Goal: Task Accomplishment & Management: Use online tool/utility

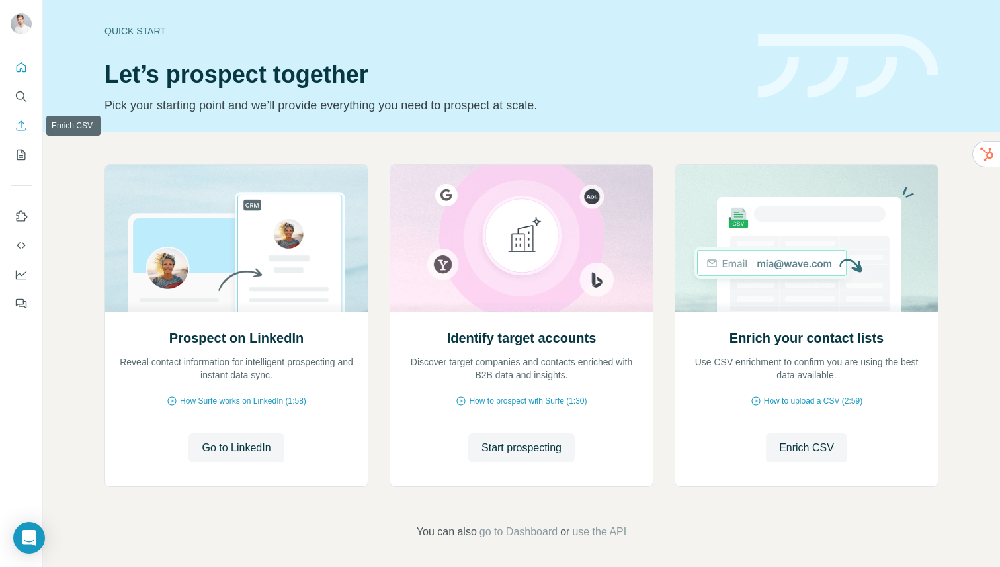
click at [19, 119] on icon "Enrich CSV" at bounding box center [21, 125] width 13 height 13
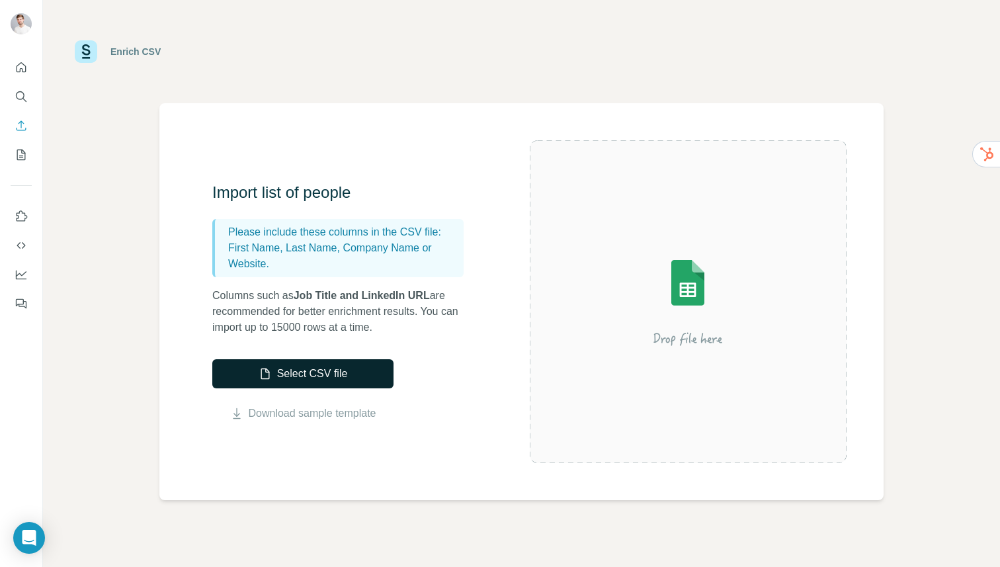
click at [259, 370] on icon "button" at bounding box center [265, 373] width 13 height 13
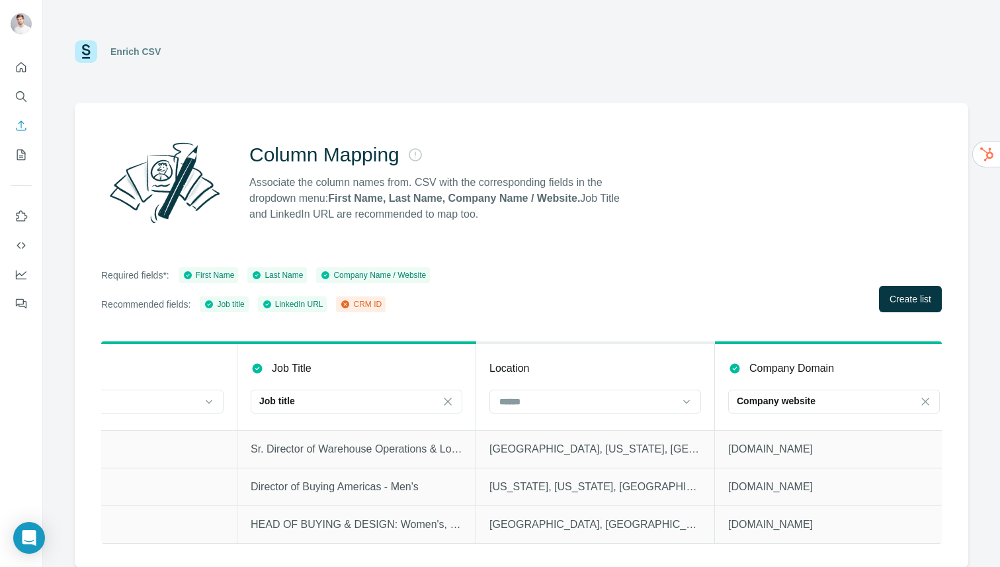
scroll to position [0, 1068]
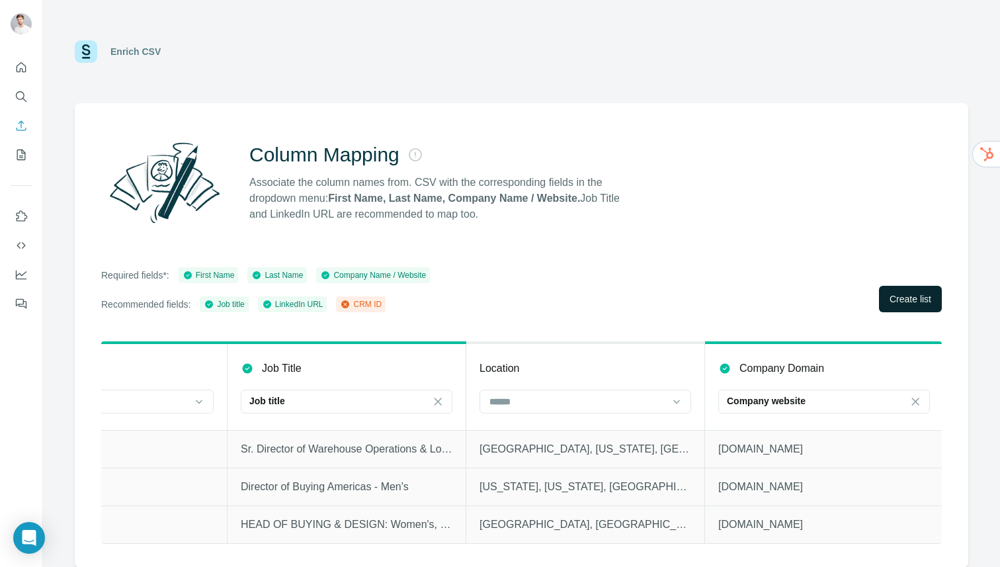
click at [919, 309] on button "Create list" at bounding box center [910, 299] width 63 height 26
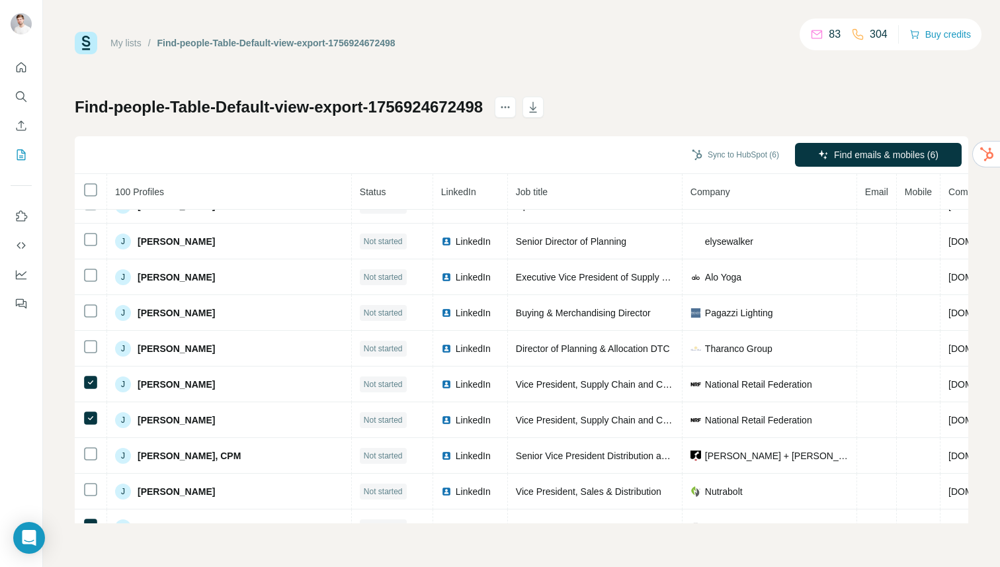
scroll to position [1538, 0]
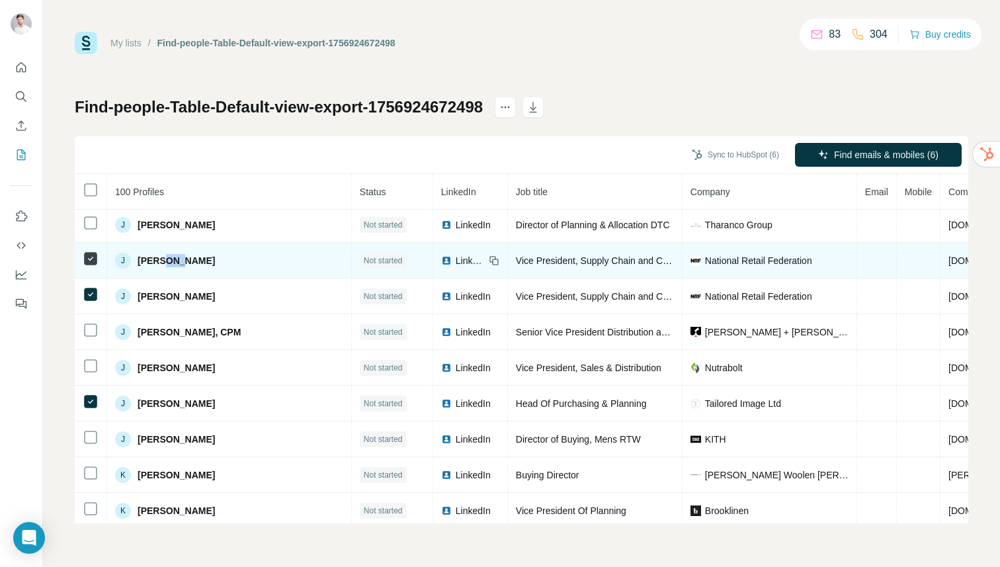
drag, startPoint x: 163, startPoint y: 261, endPoint x: 134, endPoint y: 268, distance: 29.4
click at [134, 268] on td "J [PERSON_NAME]" at bounding box center [229, 261] width 245 height 36
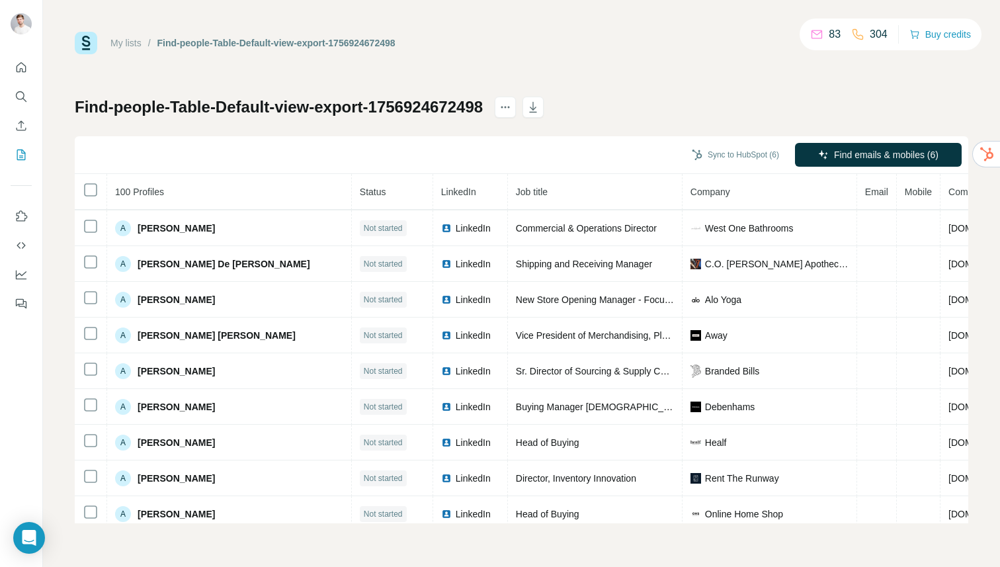
scroll to position [0, 0]
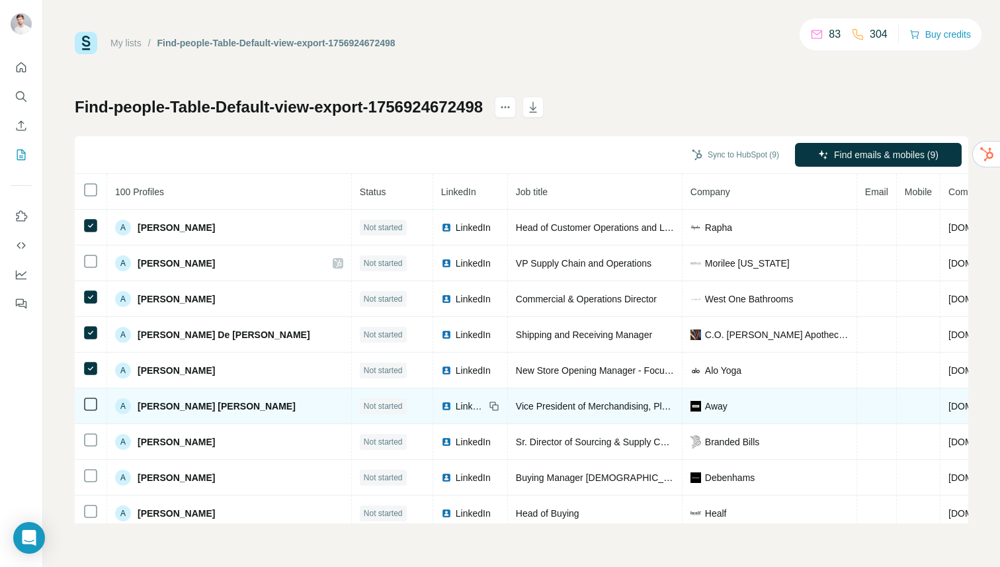
click at [89, 420] on td at bounding box center [91, 406] width 32 height 36
click at [89, 411] on icon at bounding box center [91, 404] width 16 height 16
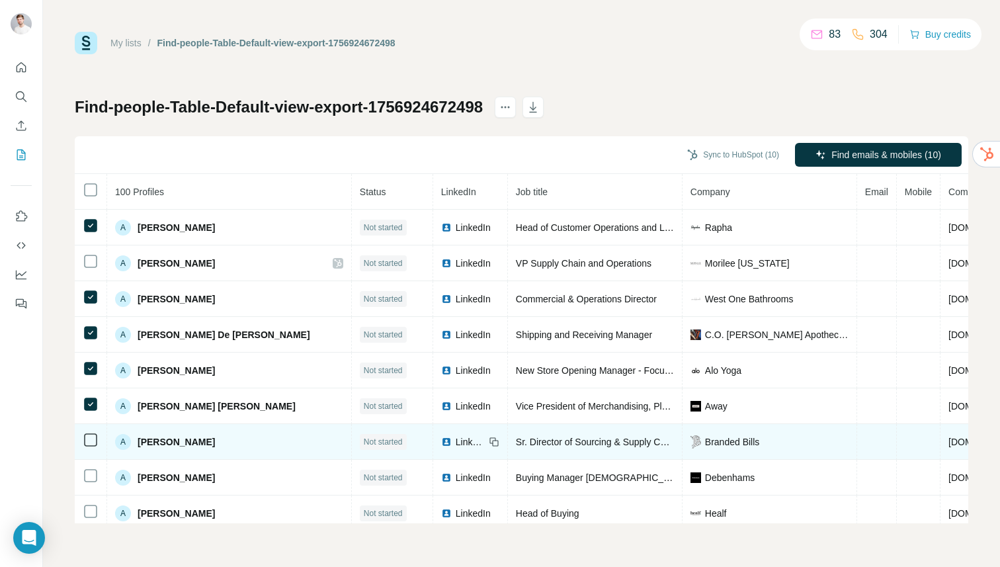
click at [89, 450] on td at bounding box center [91, 442] width 32 height 36
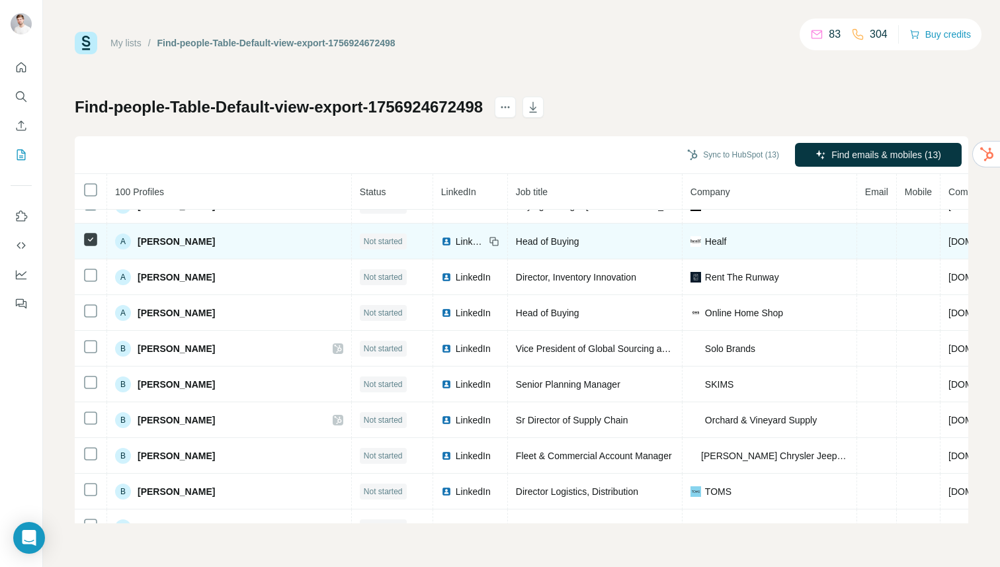
scroll to position [270, 0]
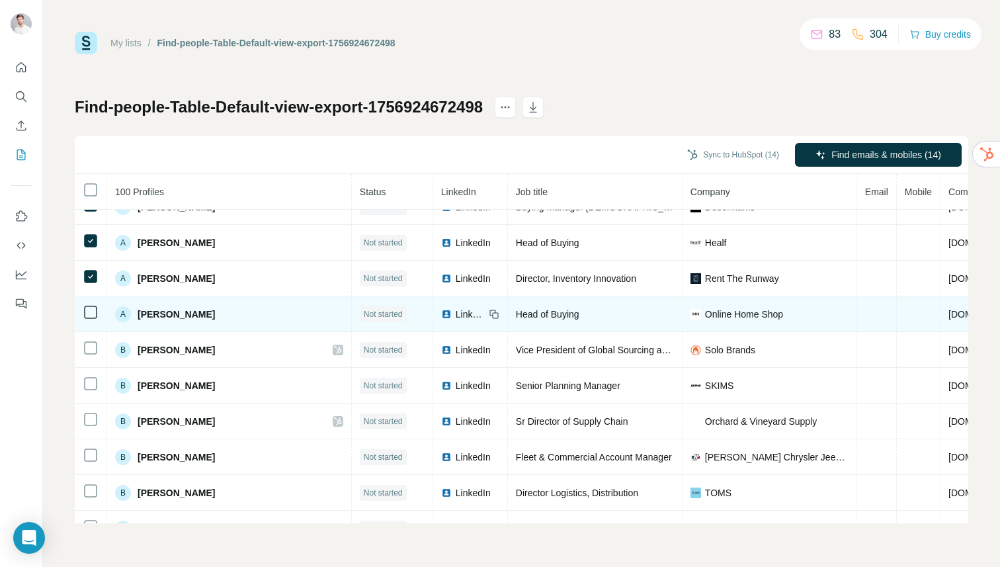
click at [85, 319] on icon at bounding box center [91, 312] width 16 height 16
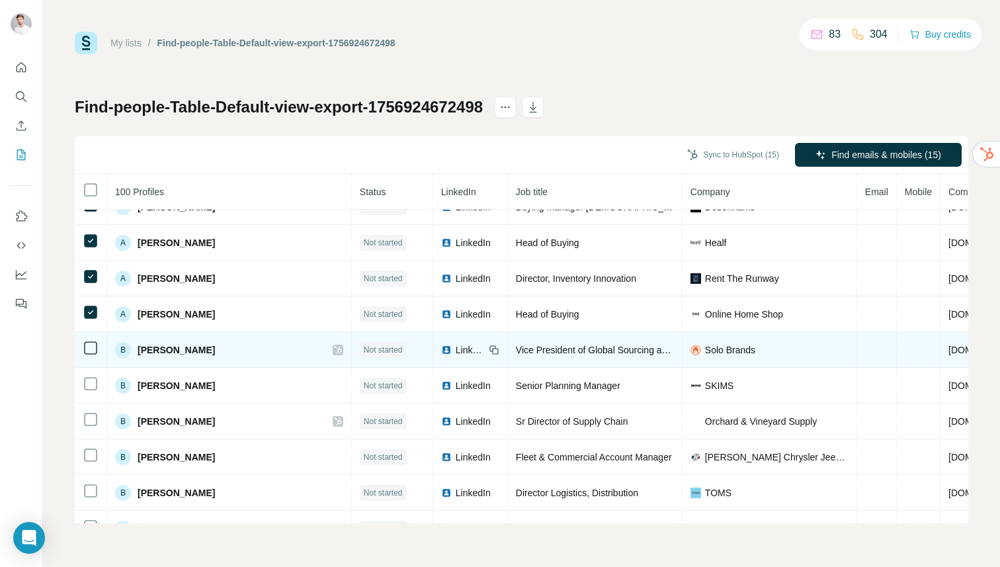
click at [86, 356] on td at bounding box center [91, 350] width 32 height 36
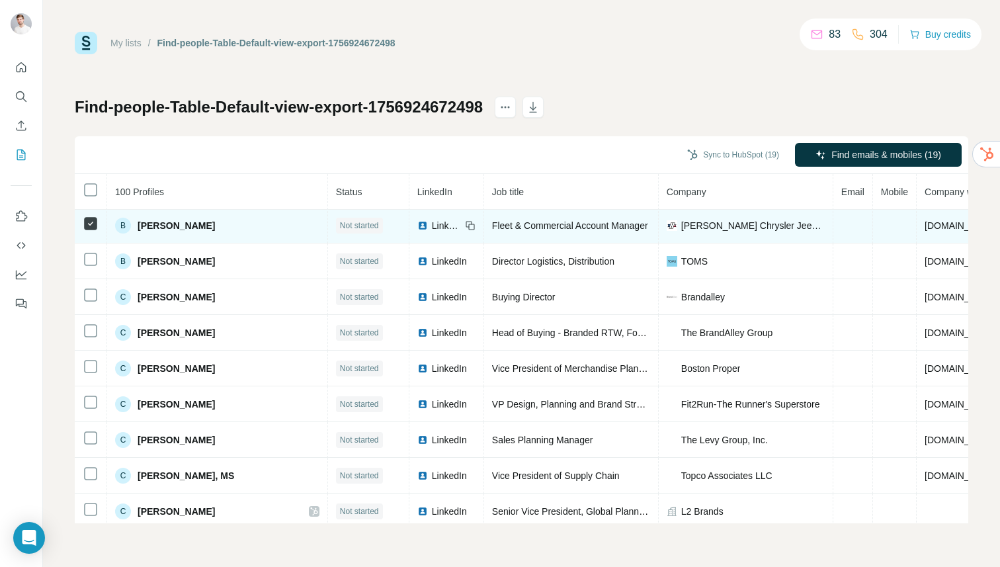
scroll to position [515, 0]
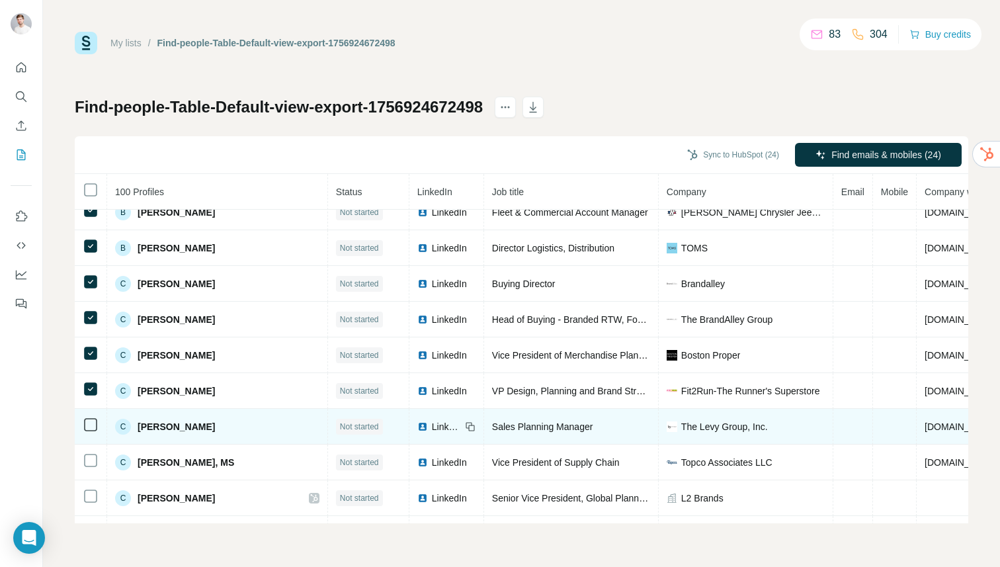
click at [89, 433] on td at bounding box center [91, 427] width 32 height 36
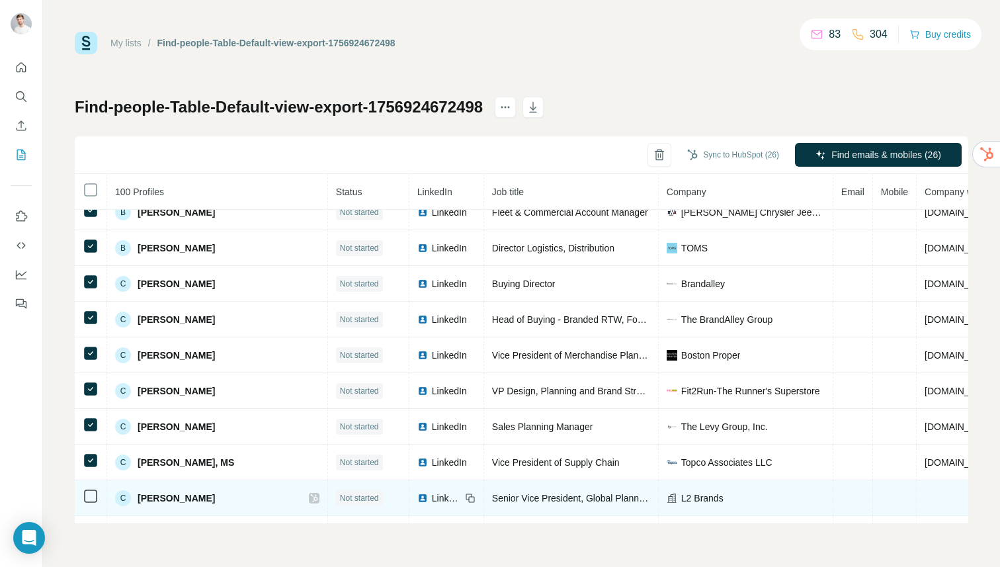
click at [89, 503] on icon at bounding box center [91, 496] width 16 height 16
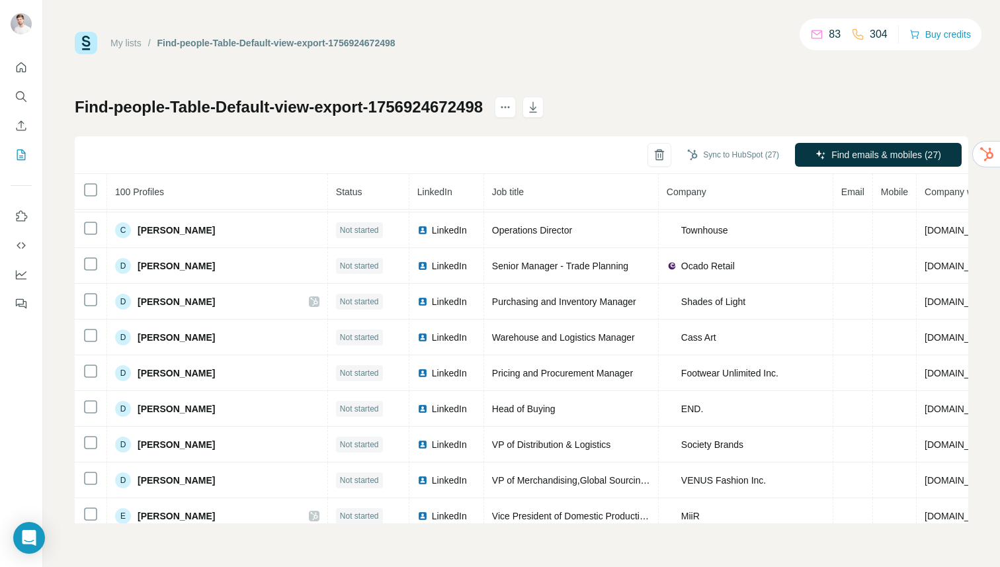
scroll to position [819, 0]
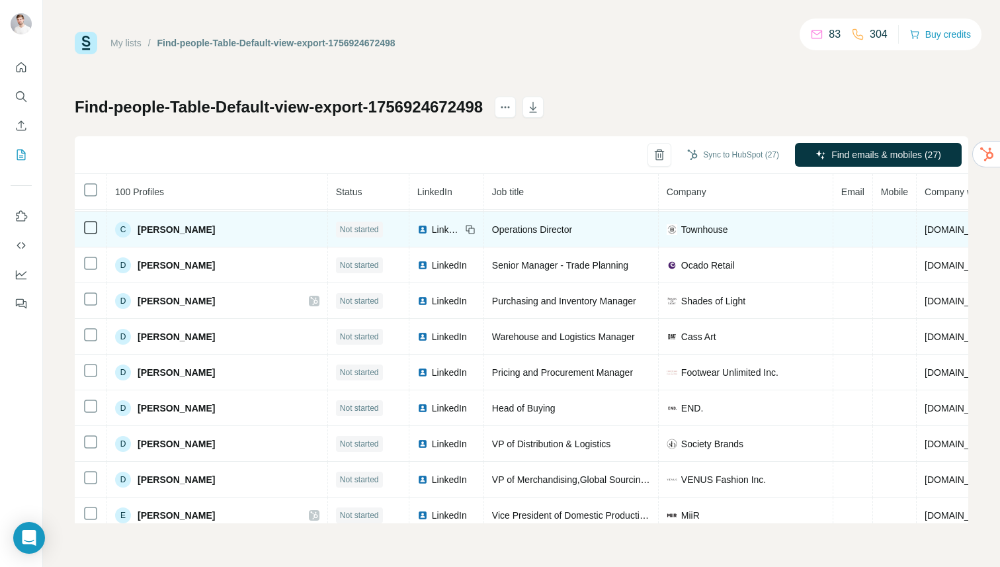
click at [83, 231] on icon at bounding box center [91, 228] width 16 height 16
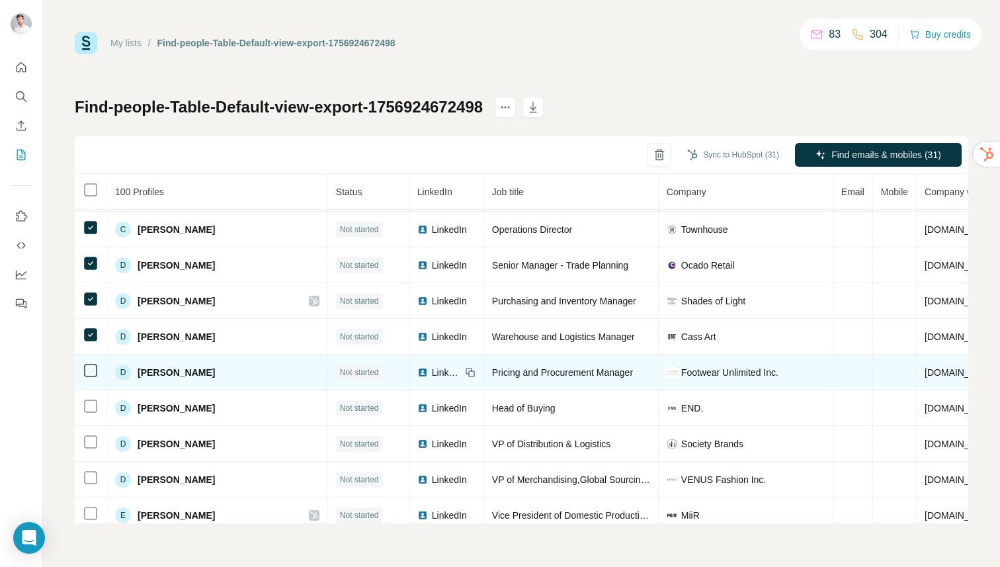
click at [87, 361] on td at bounding box center [91, 372] width 32 height 36
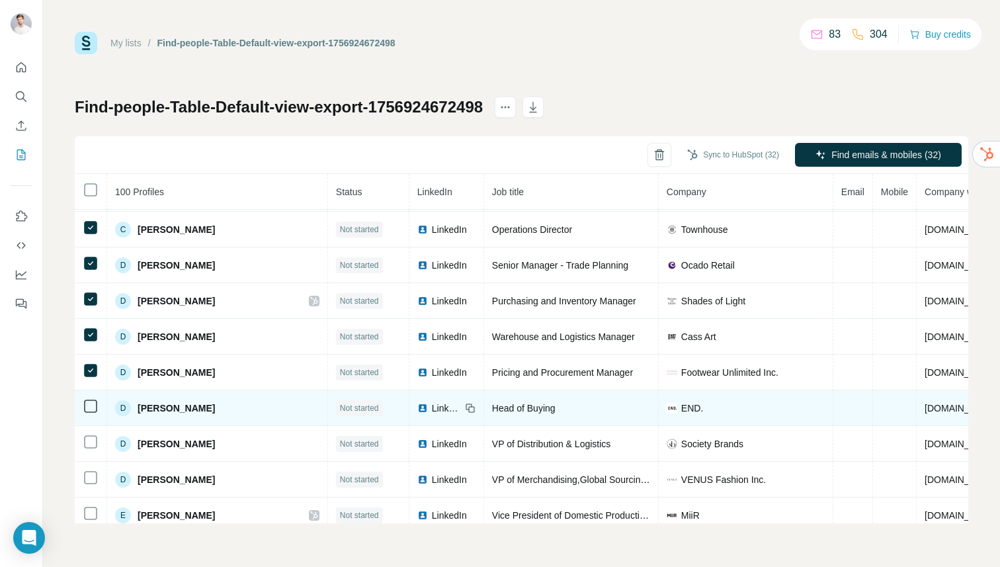
click at [83, 399] on icon at bounding box center [91, 406] width 16 height 16
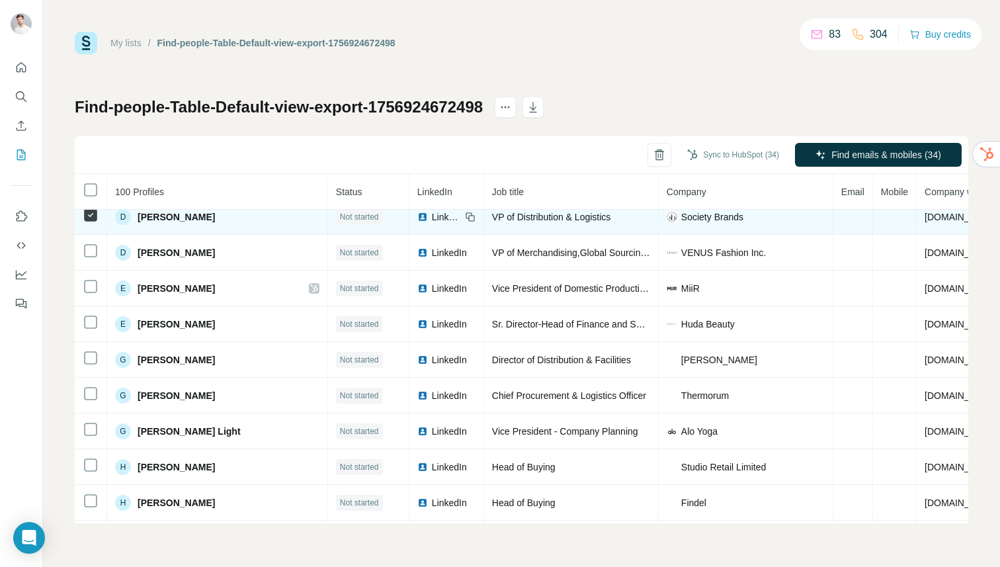
scroll to position [1054, 0]
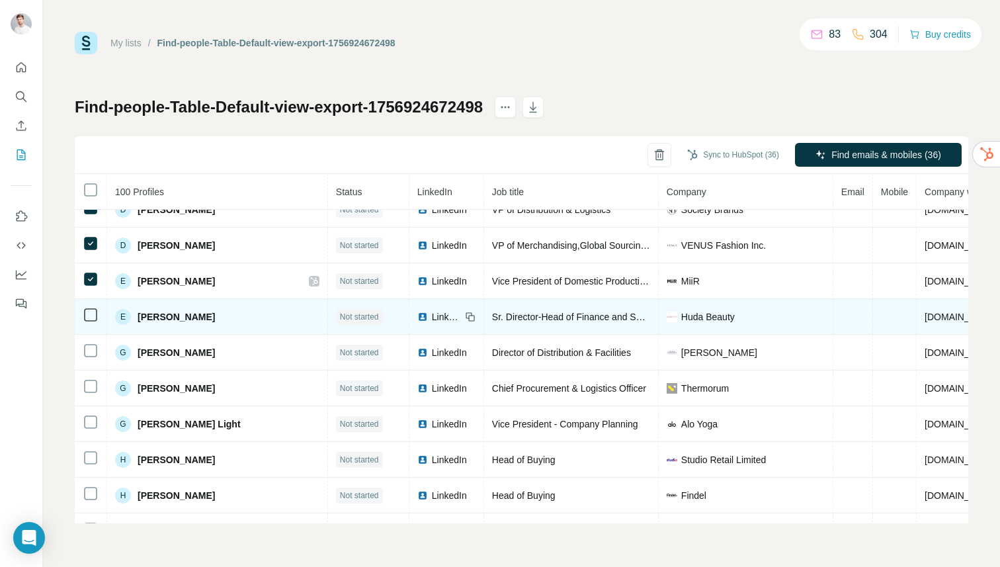
click at [89, 323] on td at bounding box center [91, 317] width 32 height 36
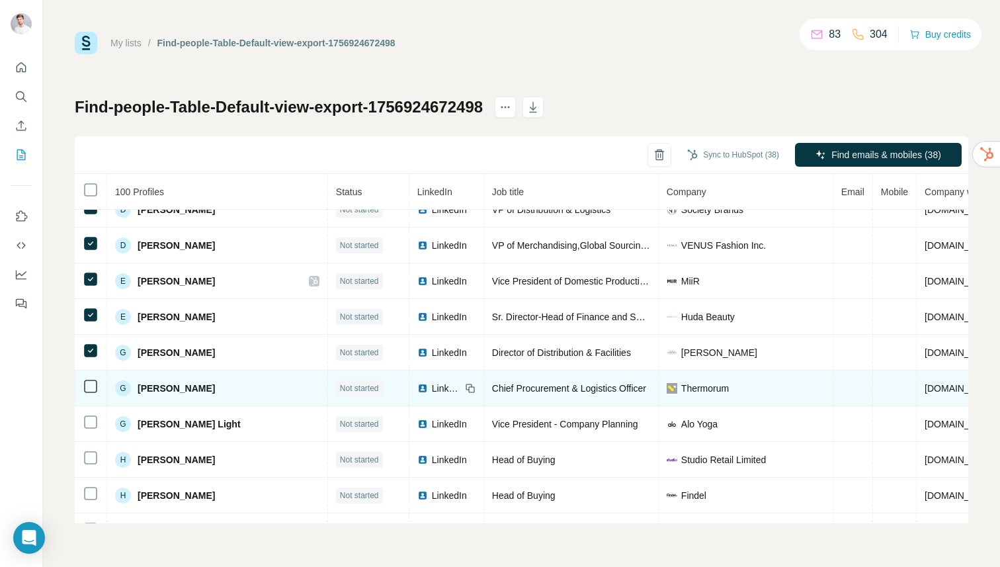
click at [89, 374] on td at bounding box center [91, 388] width 32 height 36
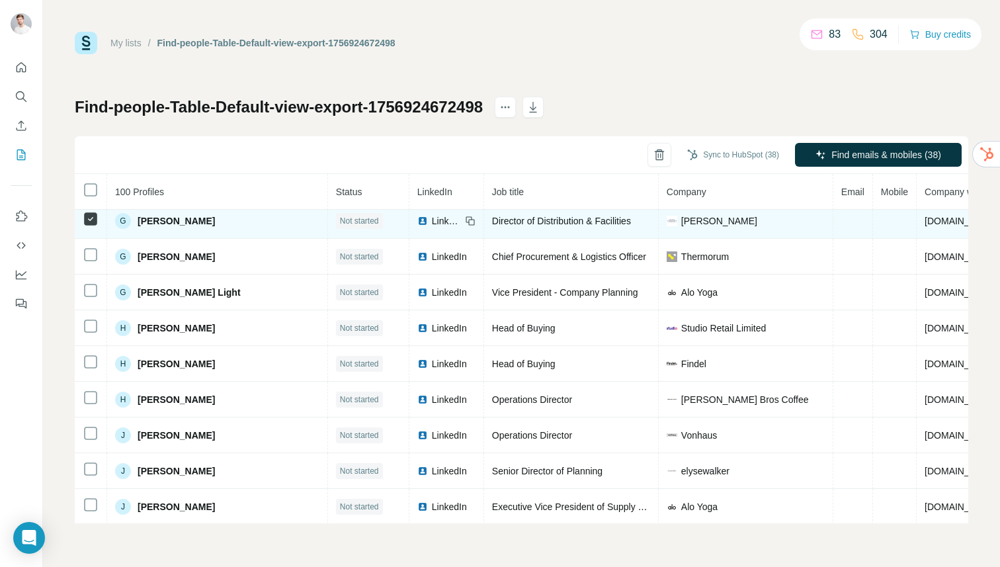
scroll to position [1186, 0]
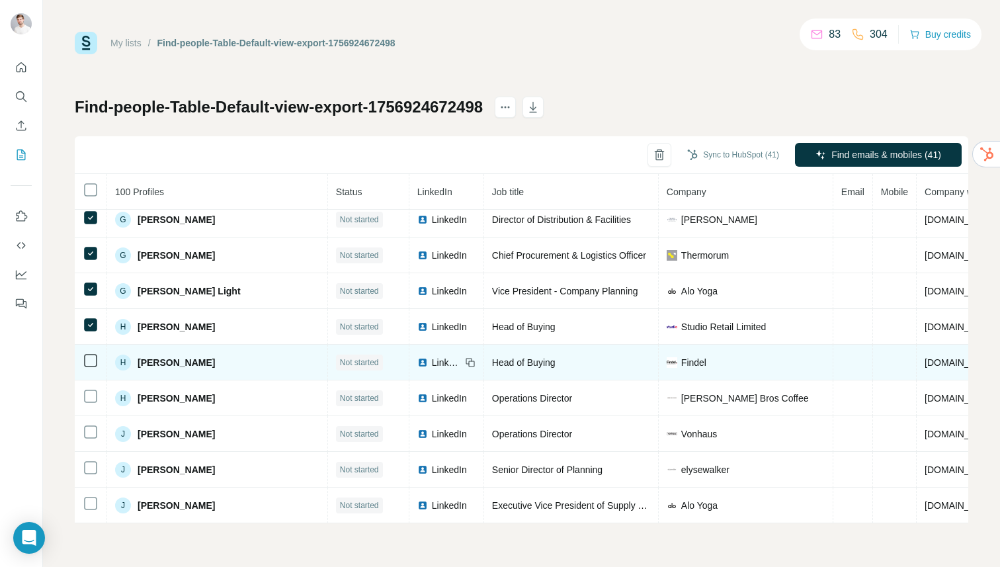
click at [87, 352] on td at bounding box center [91, 363] width 32 height 36
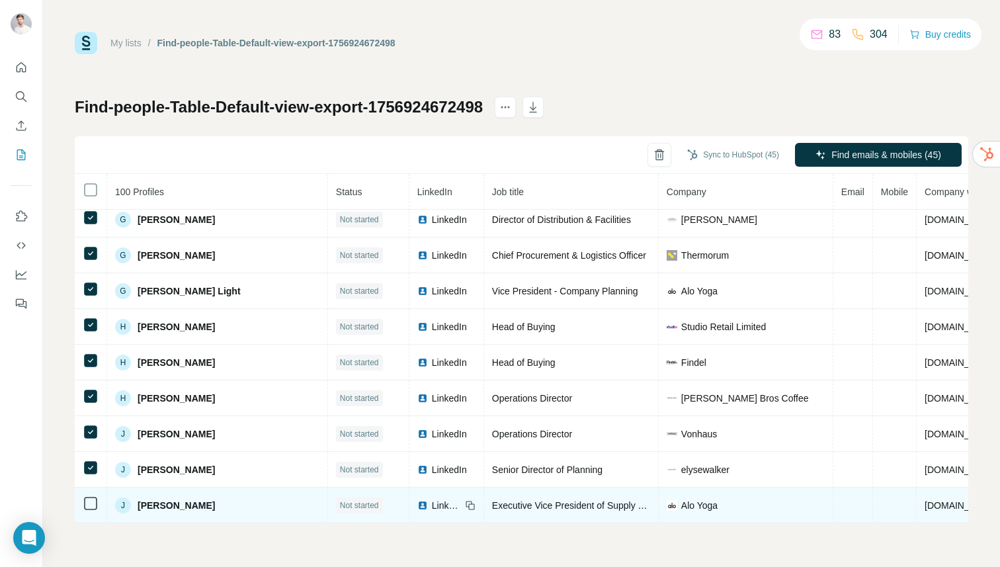
click at [88, 495] on icon at bounding box center [91, 503] width 16 height 16
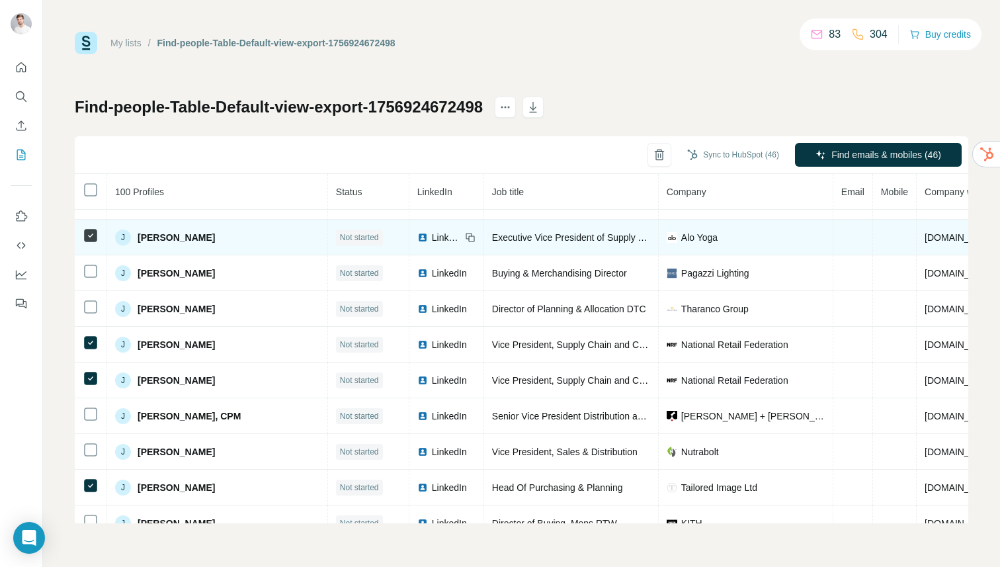
scroll to position [1455, 0]
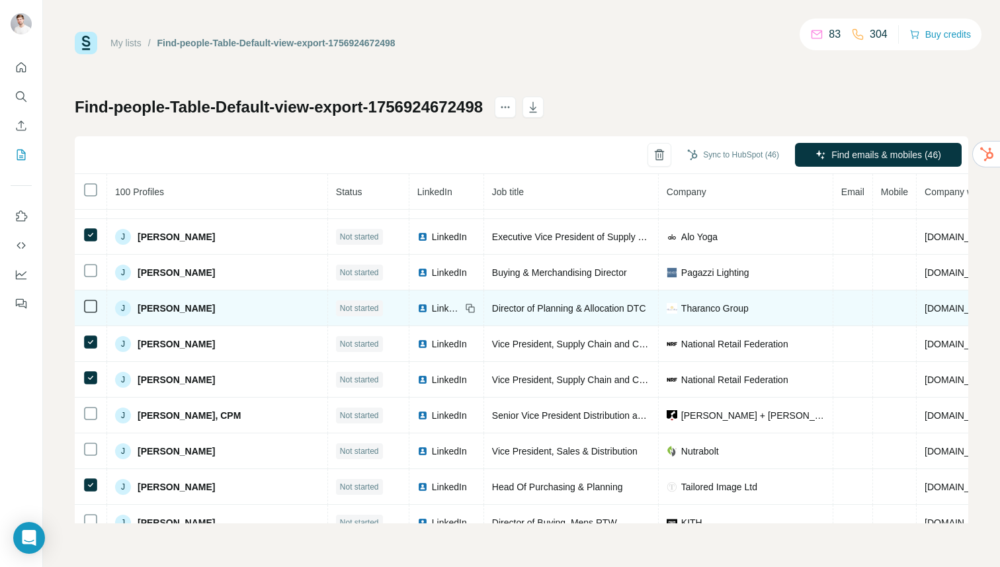
click at [91, 299] on icon at bounding box center [91, 306] width 16 height 16
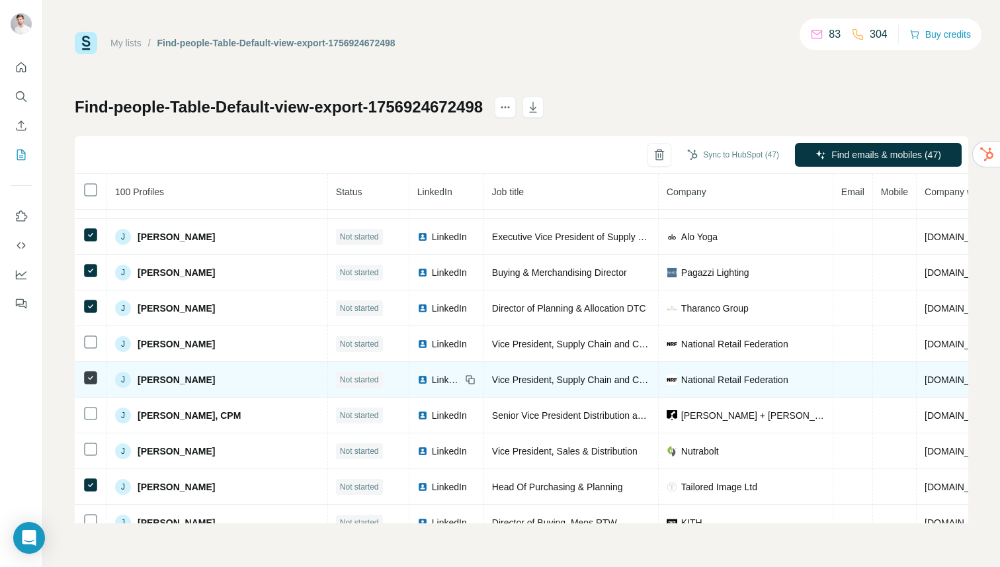
click at [93, 370] on icon at bounding box center [91, 378] width 16 height 16
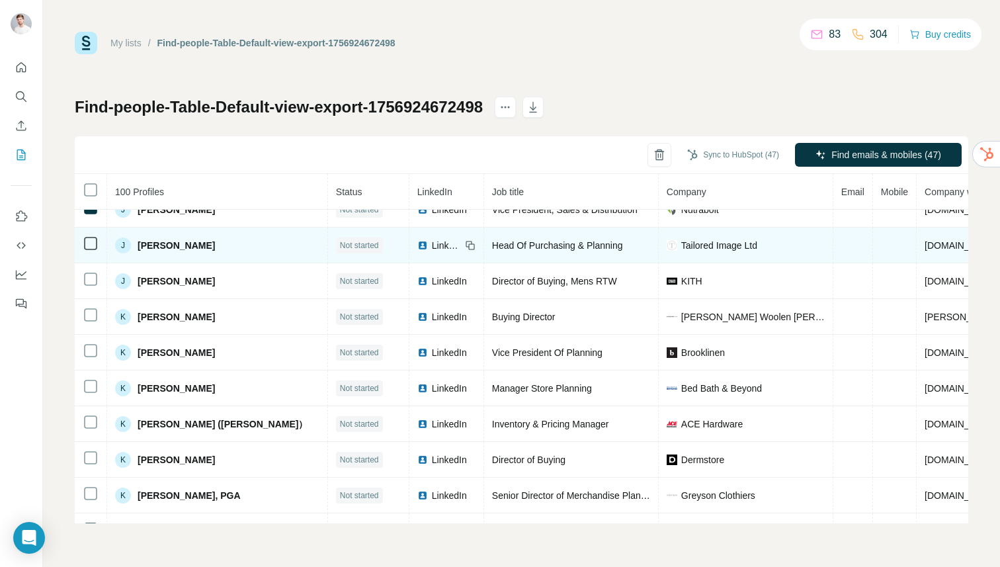
scroll to position [1697, 0]
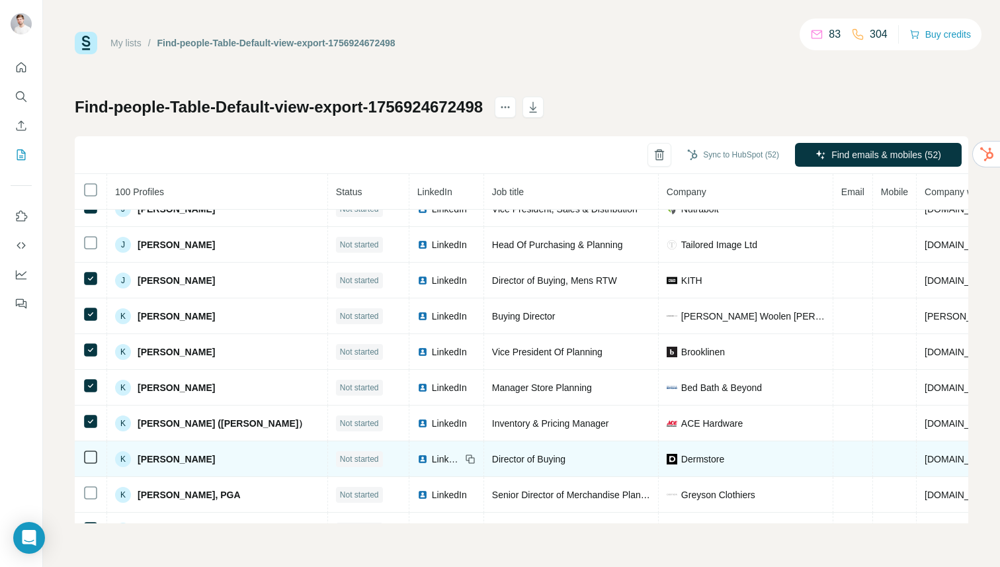
click at [87, 449] on icon at bounding box center [91, 457] width 16 height 16
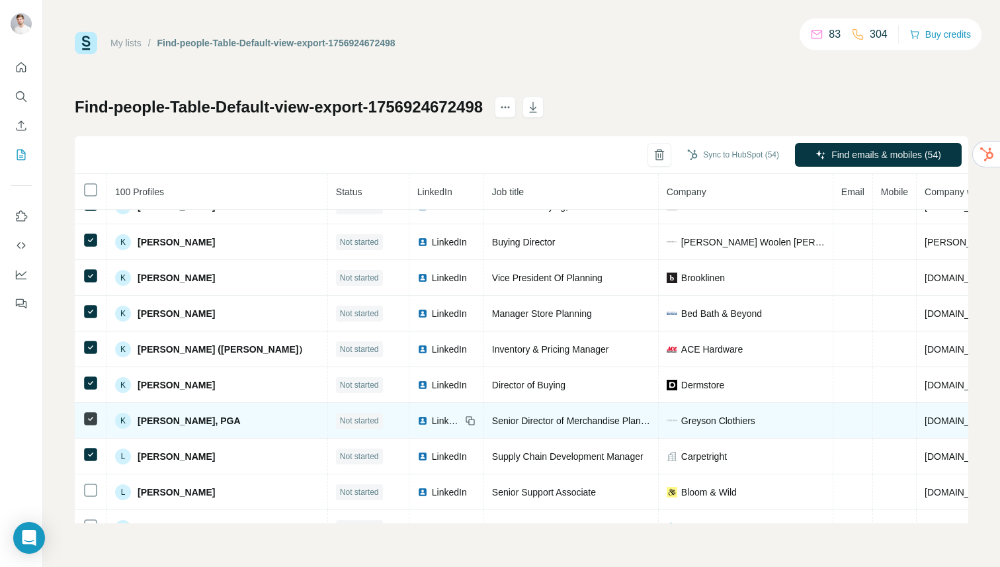
scroll to position [1774, 0]
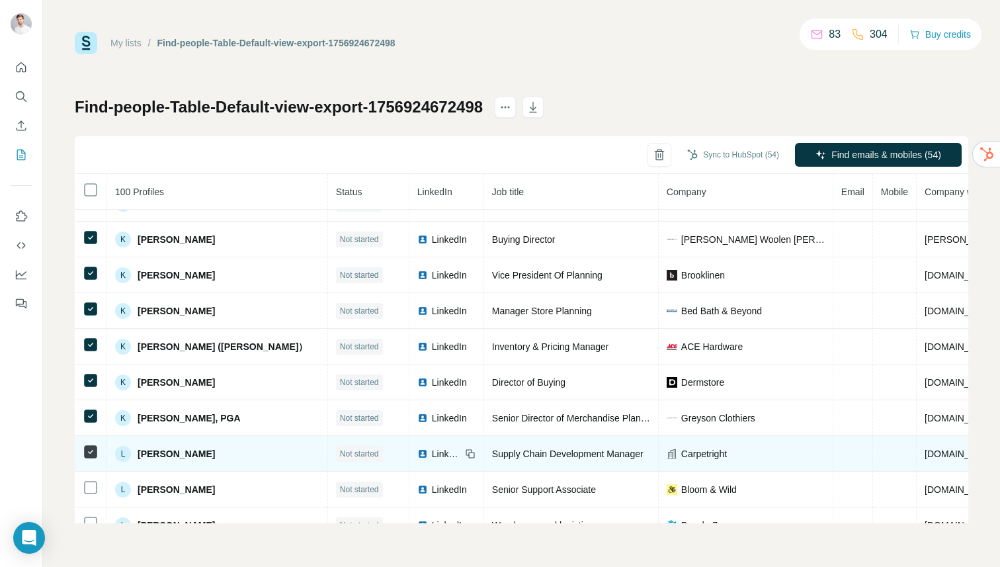
click at [85, 444] on icon at bounding box center [91, 452] width 16 height 16
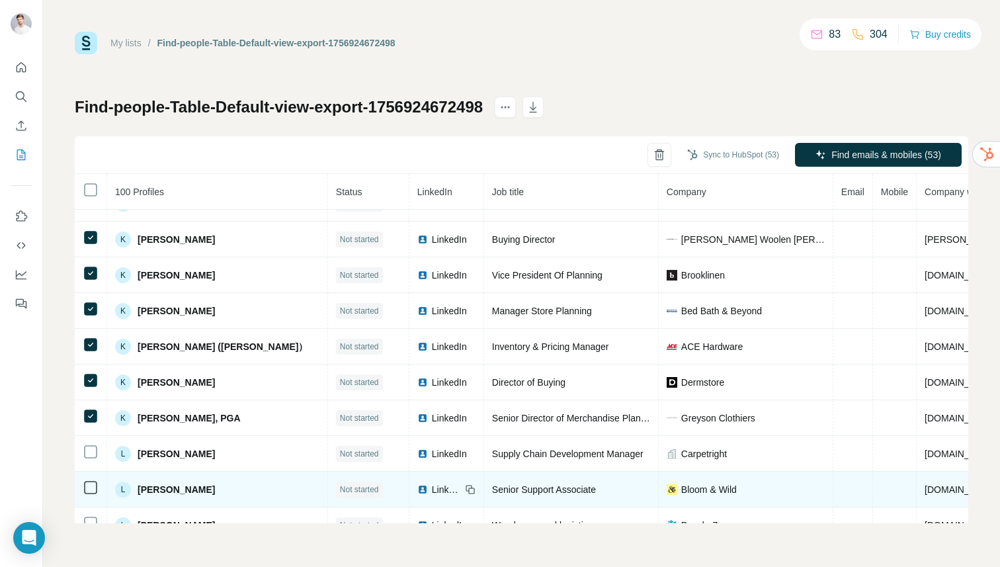
click at [85, 476] on td at bounding box center [91, 490] width 32 height 36
click at [88, 479] on td at bounding box center [91, 490] width 32 height 36
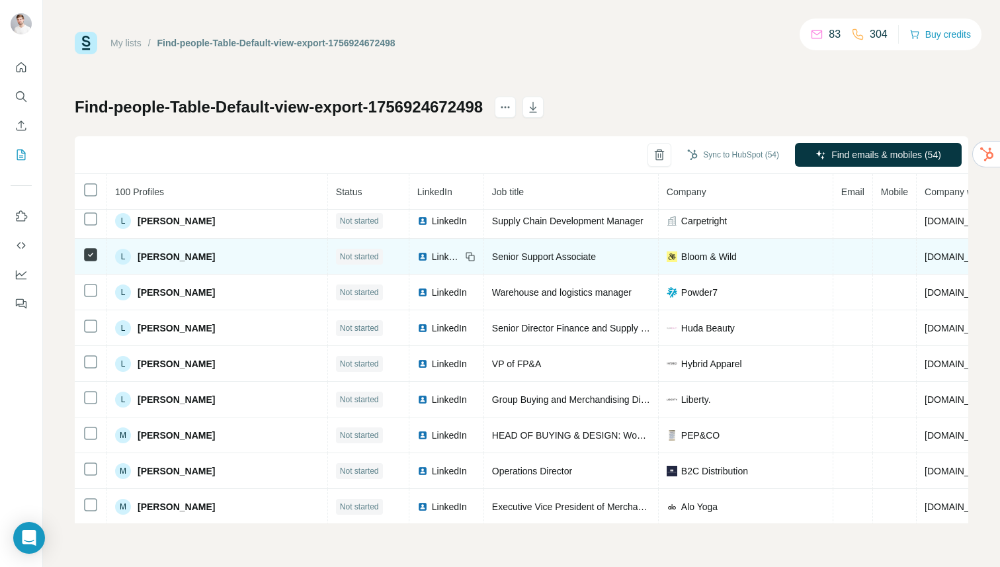
scroll to position [2021, 0]
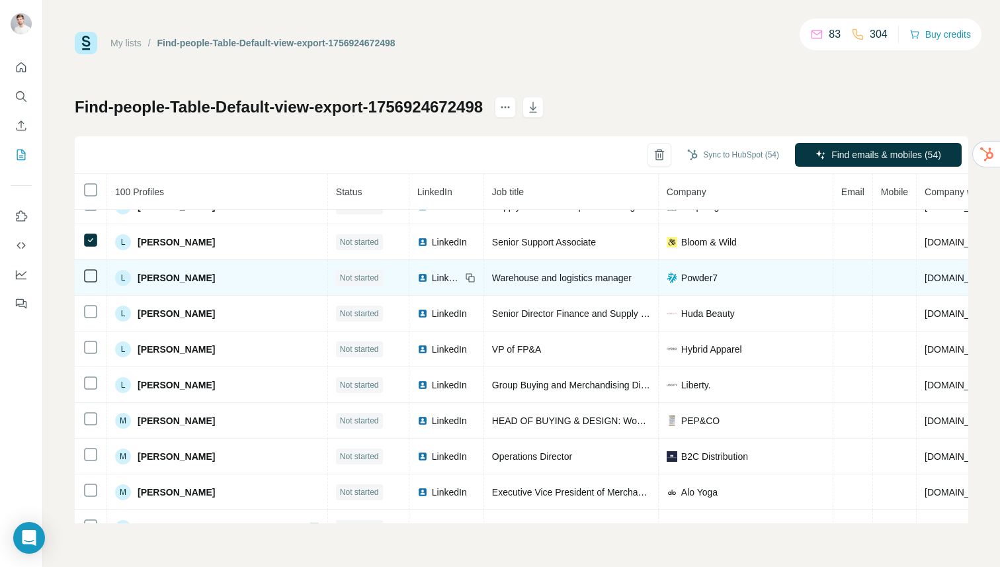
click at [87, 287] on td at bounding box center [91, 278] width 32 height 36
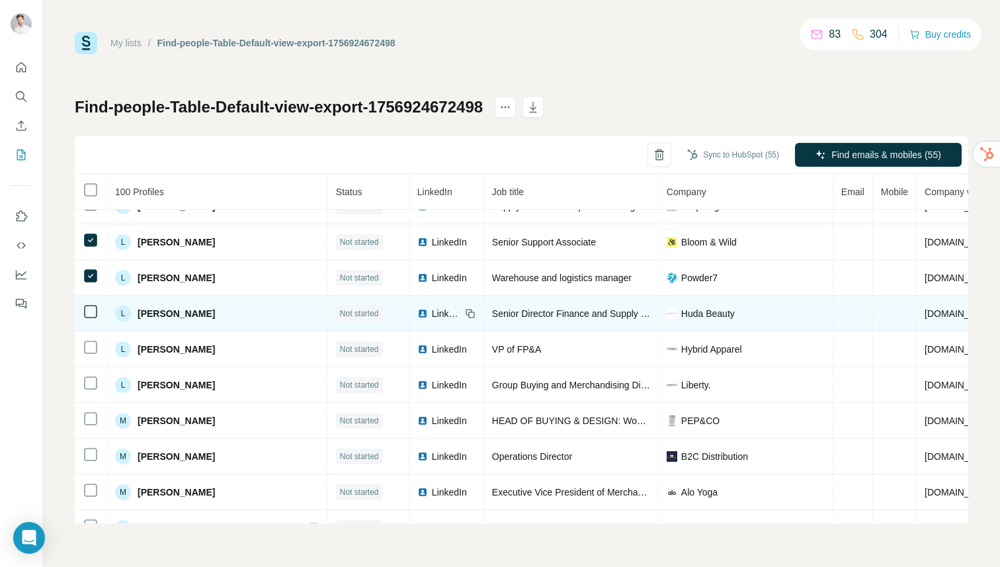
click at [89, 304] on icon at bounding box center [91, 312] width 16 height 16
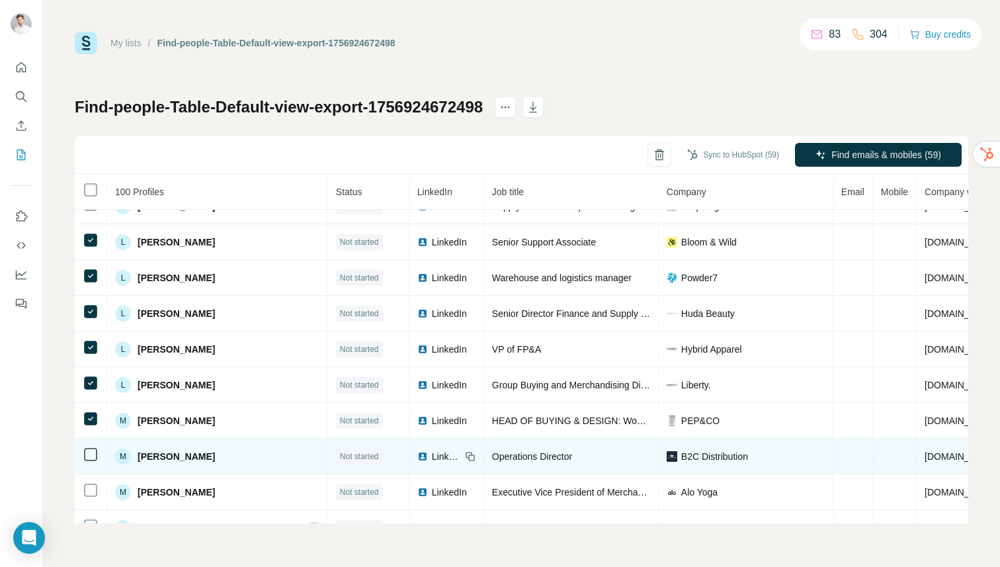
click at [88, 440] on td at bounding box center [91, 456] width 32 height 36
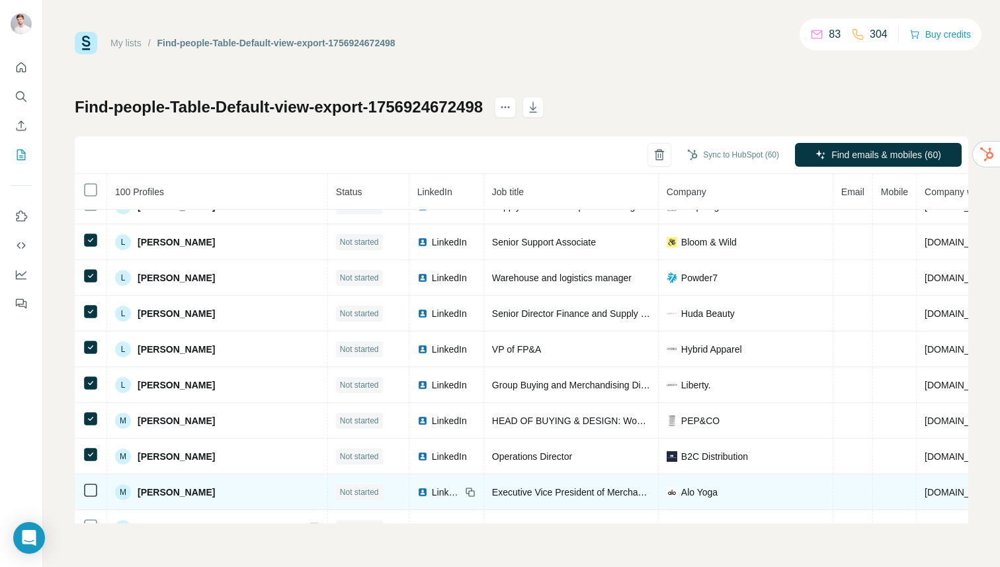
click at [88, 501] on td at bounding box center [91, 492] width 32 height 36
click at [92, 483] on icon at bounding box center [91, 490] width 16 height 16
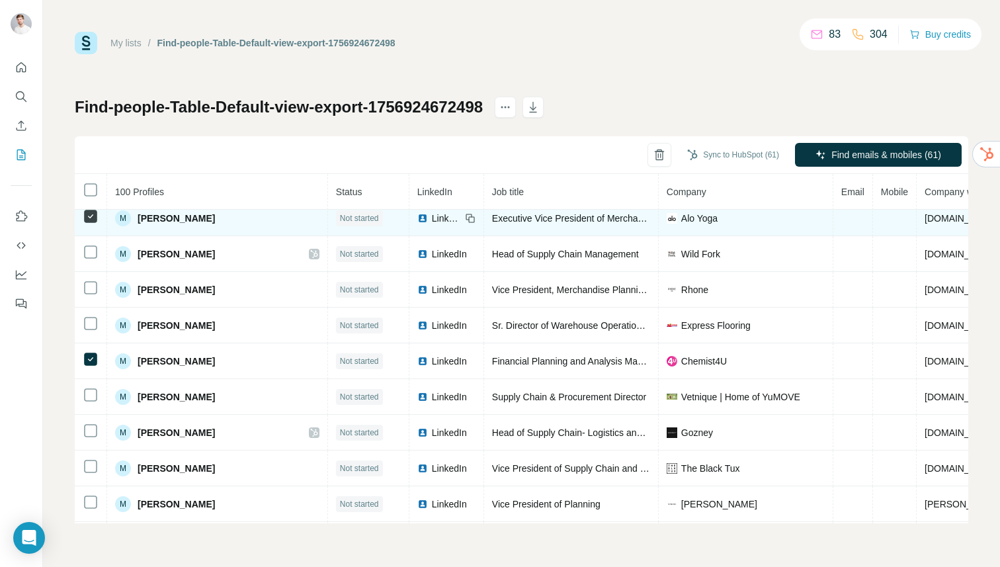
scroll to position [2298, 0]
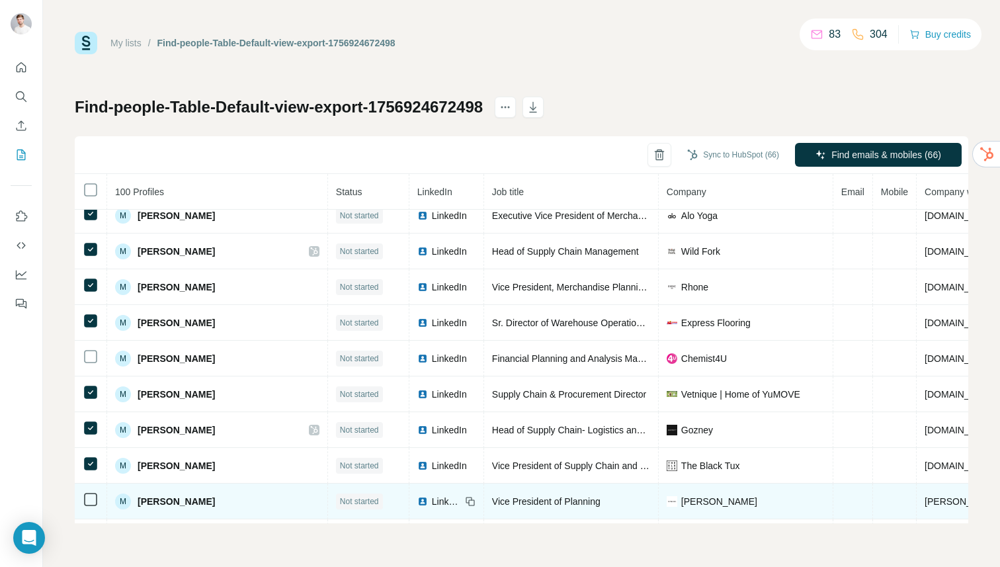
click at [87, 489] on td at bounding box center [91, 501] width 32 height 36
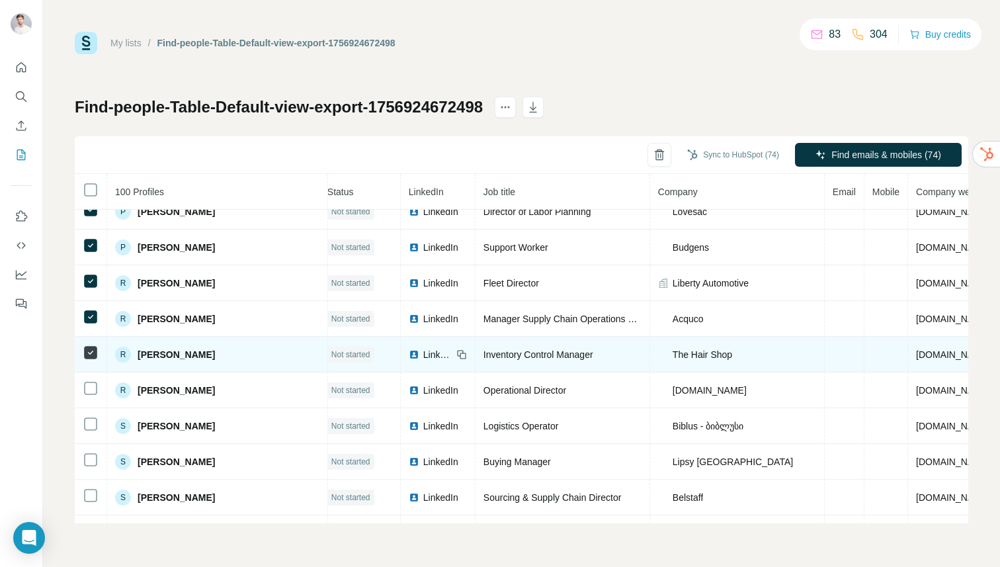
scroll to position [2721, 7]
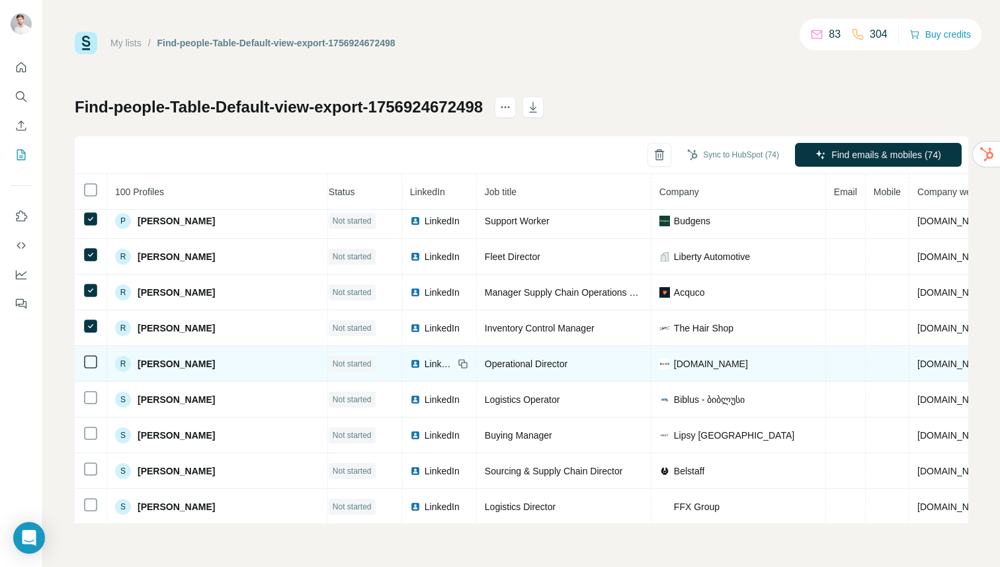
click at [91, 369] on icon at bounding box center [91, 362] width 16 height 16
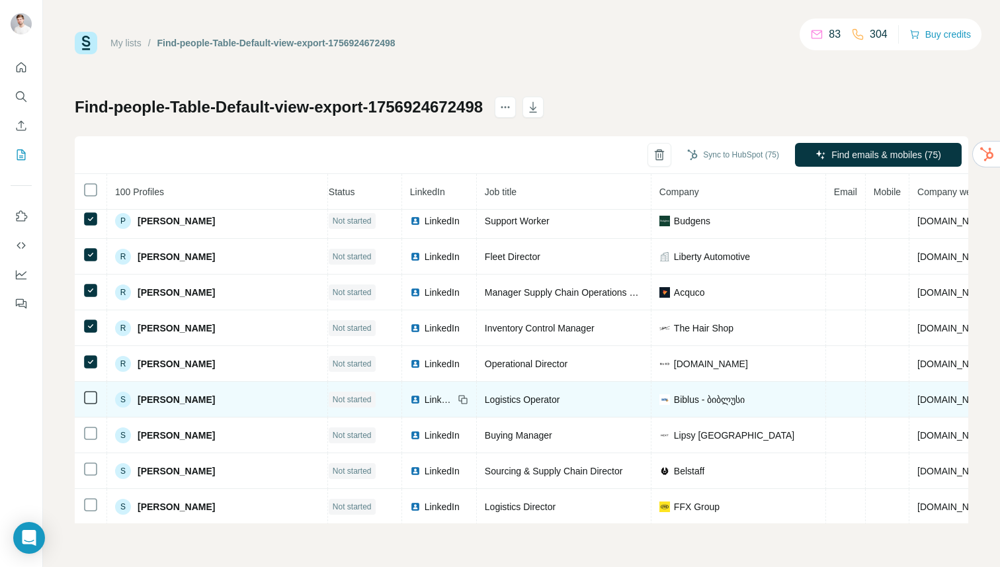
click at [91, 388] on td at bounding box center [91, 400] width 32 height 36
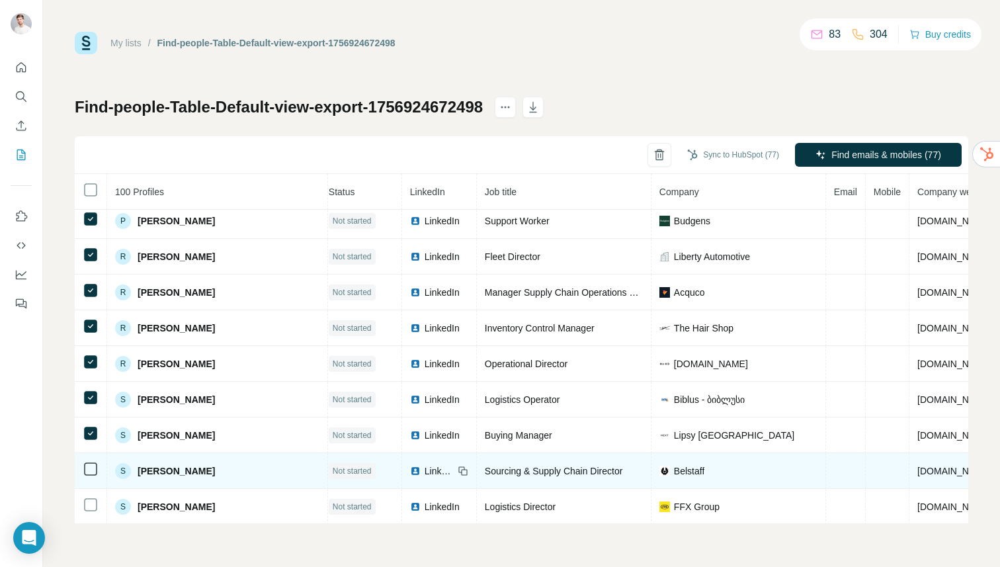
click at [95, 478] on td at bounding box center [91, 471] width 32 height 36
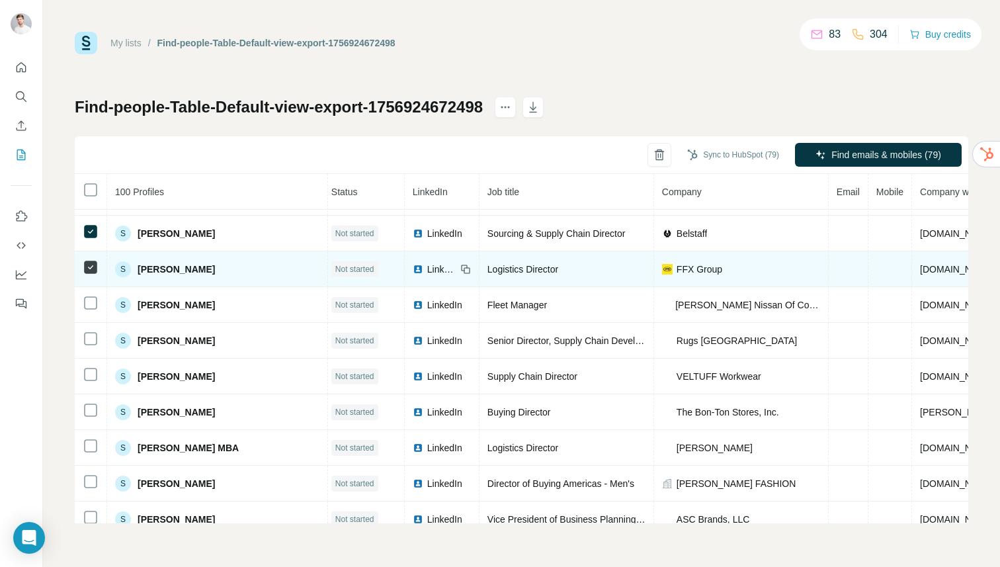
scroll to position [2958, 4]
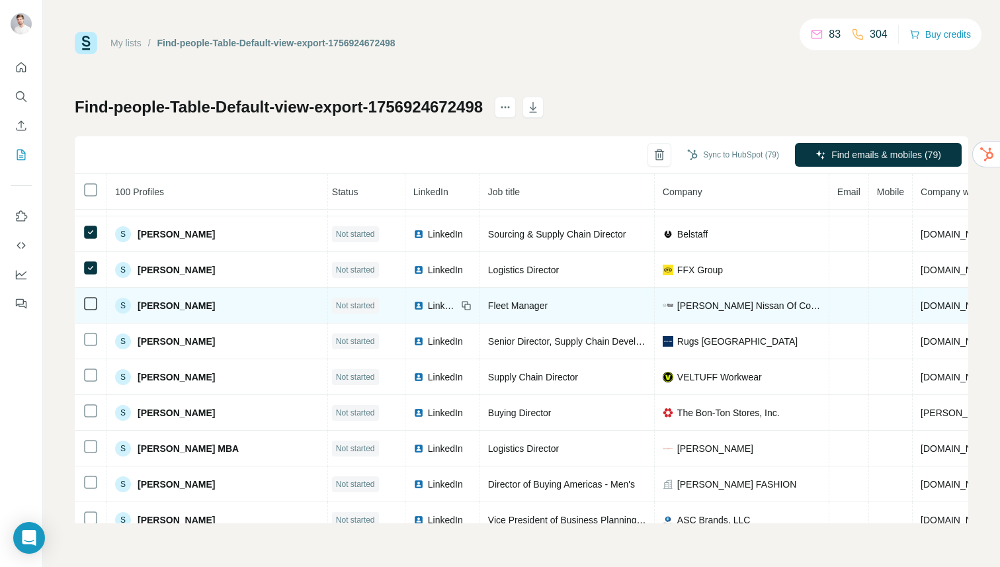
click at [87, 296] on icon at bounding box center [91, 304] width 16 height 16
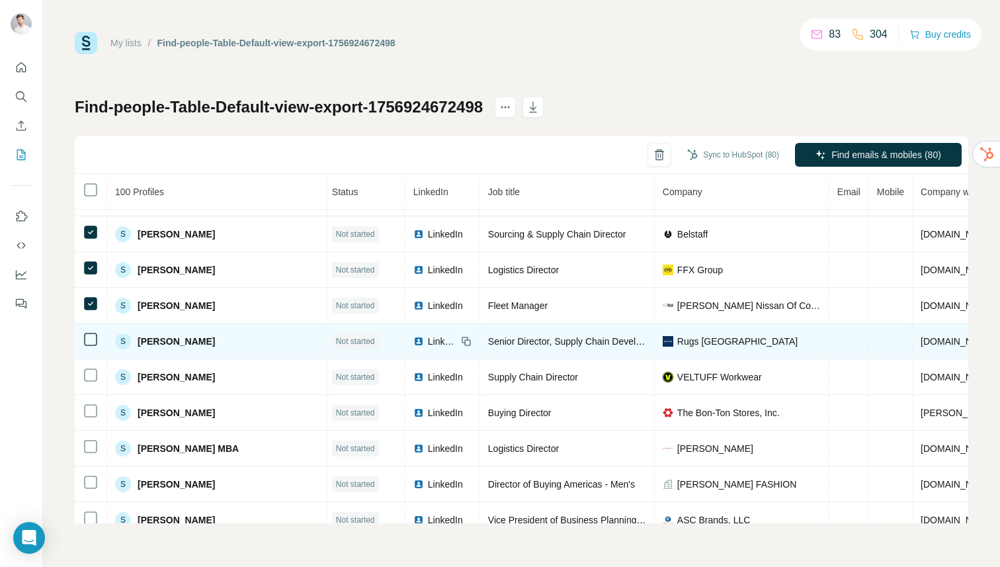
click at [89, 327] on td at bounding box center [91, 341] width 32 height 36
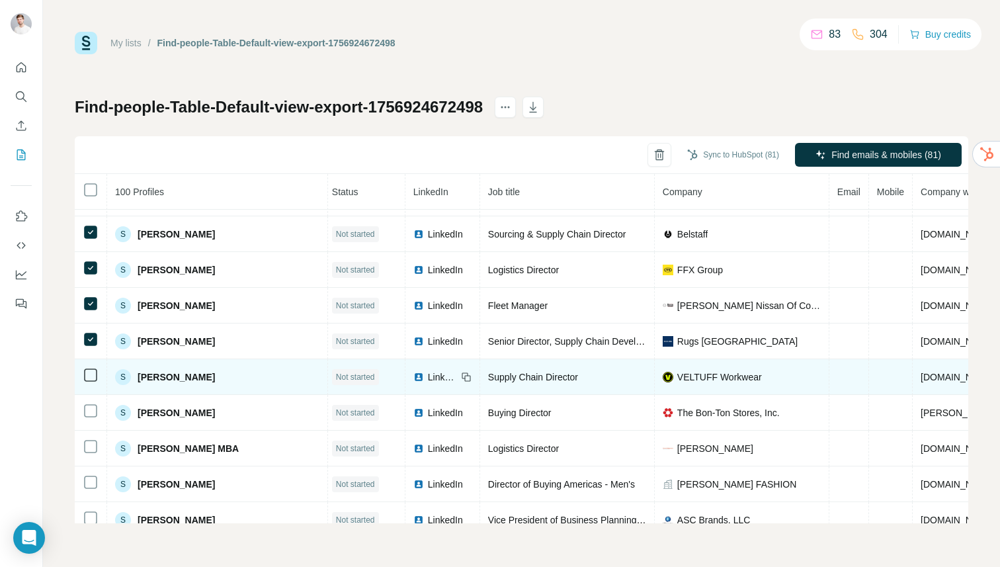
click at [95, 386] on td at bounding box center [91, 377] width 32 height 36
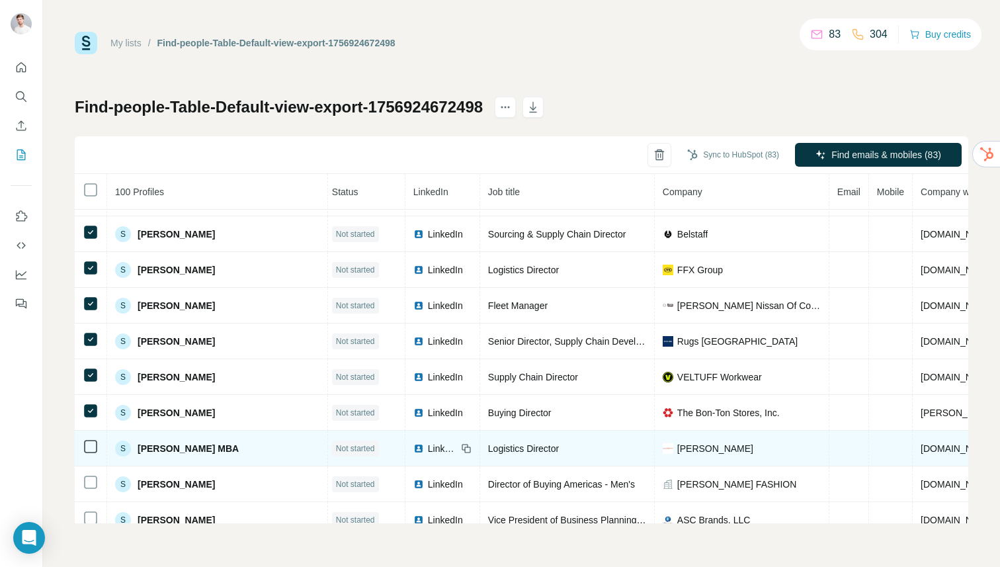
click at [93, 455] on td at bounding box center [91, 449] width 32 height 36
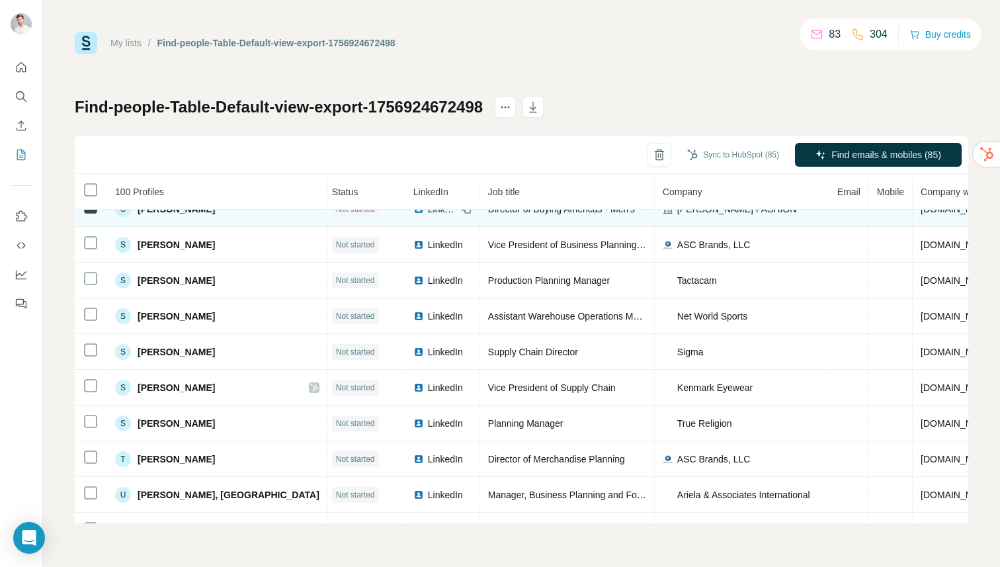
scroll to position [3220, 4]
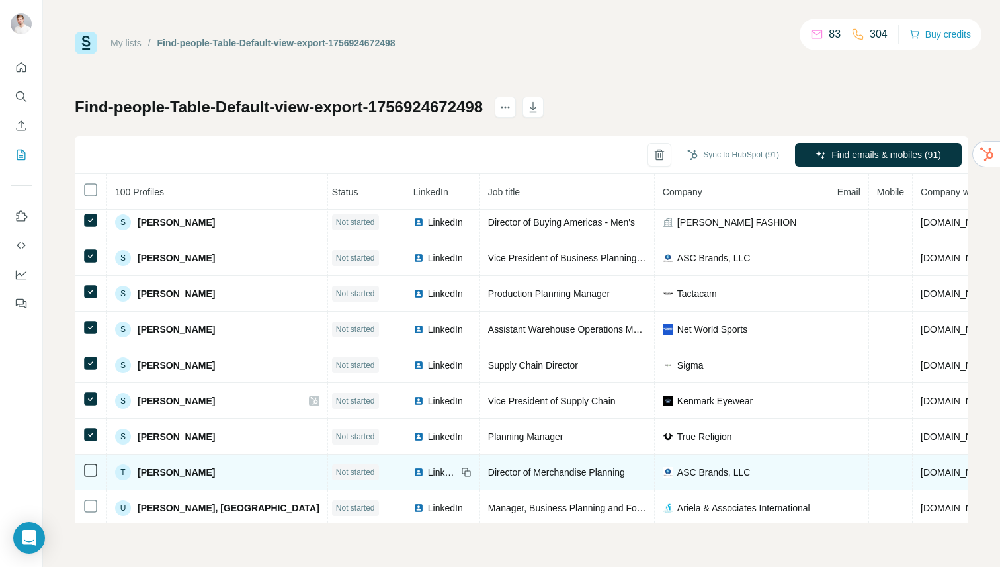
click at [96, 463] on icon at bounding box center [91, 470] width 16 height 16
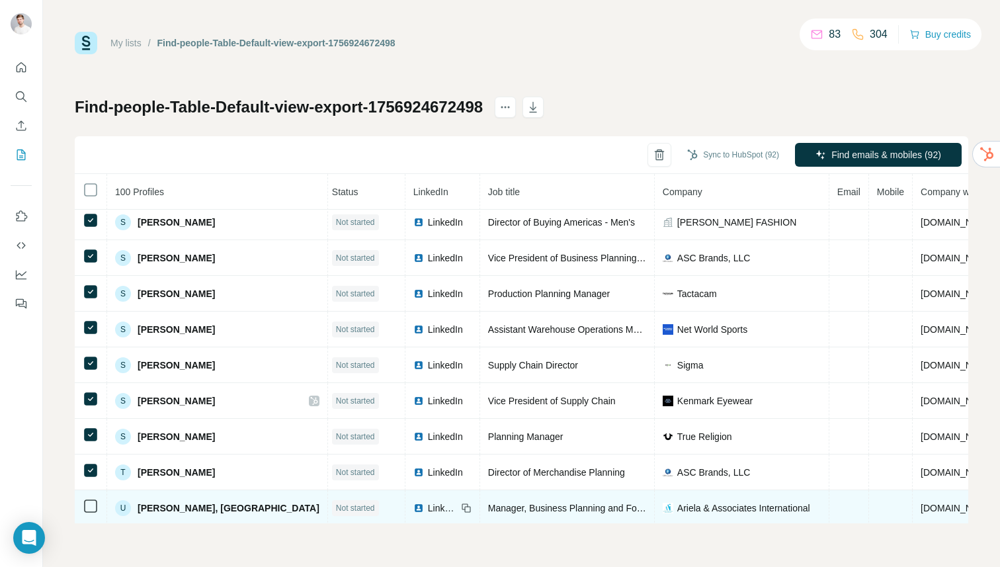
click at [94, 493] on td at bounding box center [91, 508] width 32 height 36
click at [94, 498] on icon at bounding box center [91, 506] width 16 height 16
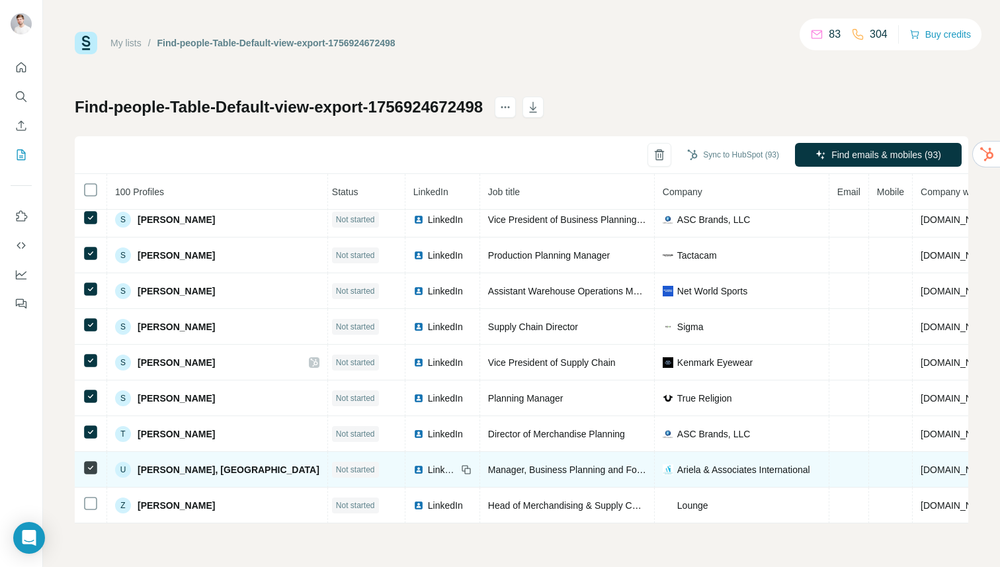
scroll to position [3258, 3]
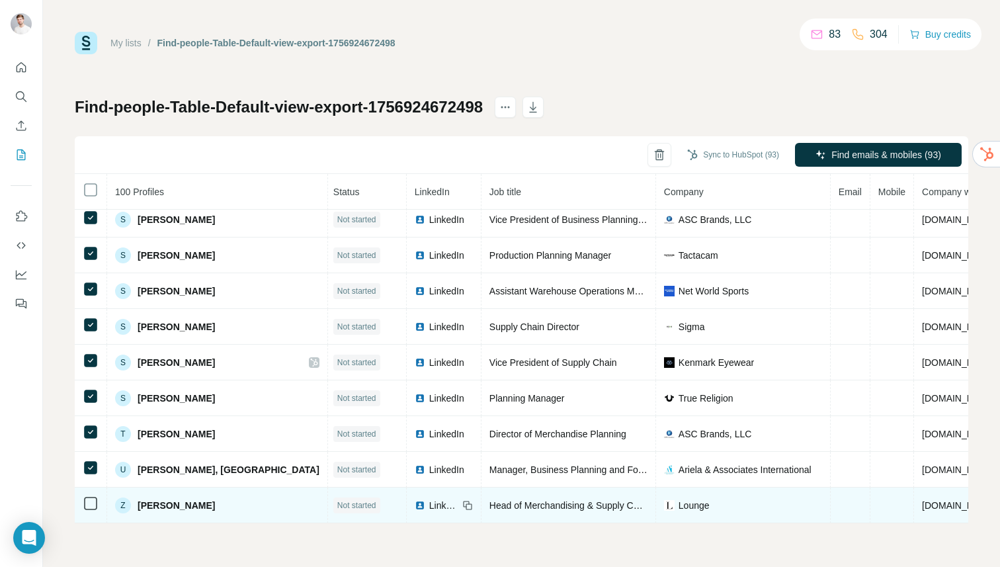
click at [92, 496] on icon at bounding box center [91, 503] width 16 height 16
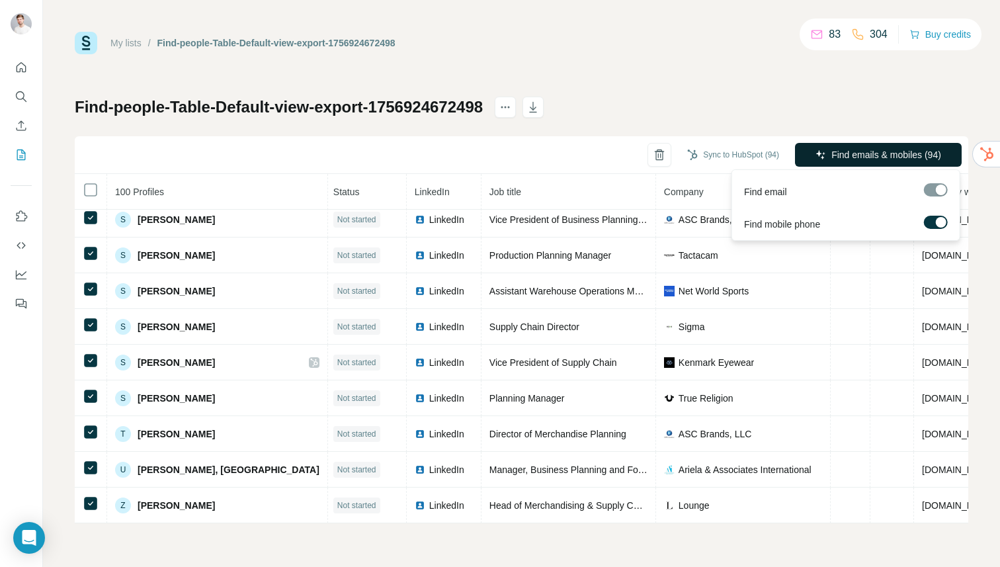
click at [842, 155] on span "Find emails & mobiles (94)" at bounding box center [886, 154] width 110 height 13
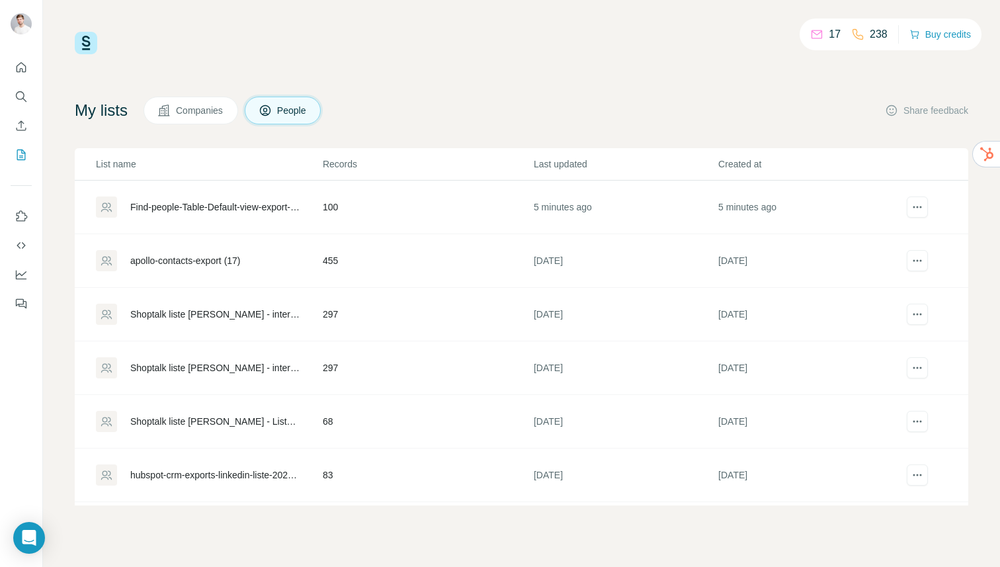
click at [192, 206] on div "Find-people-Table-Default-view-export-1756924672498" at bounding box center [215, 206] width 170 height 13
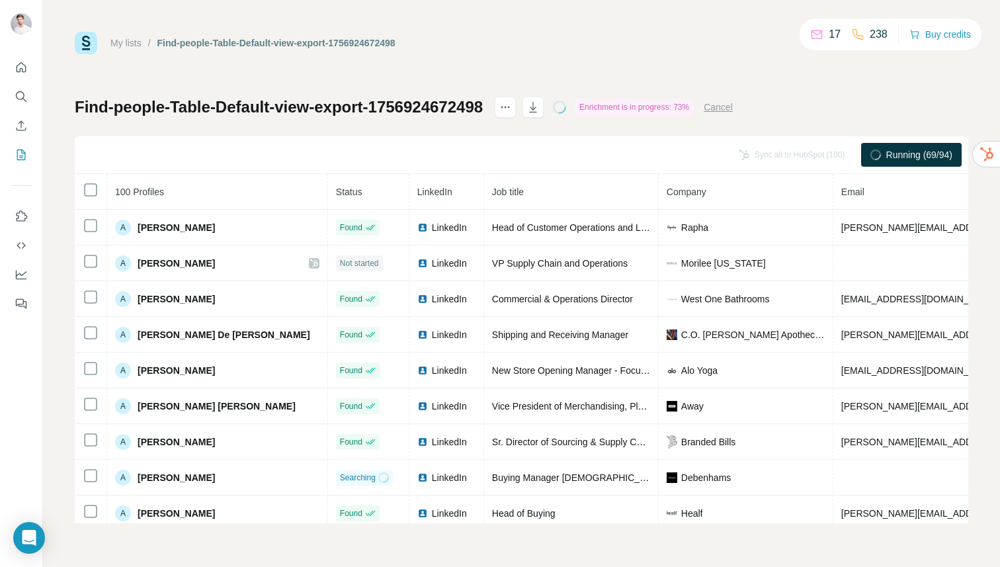
click at [190, 209] on th "100 Profiles" at bounding box center [217, 192] width 221 height 36
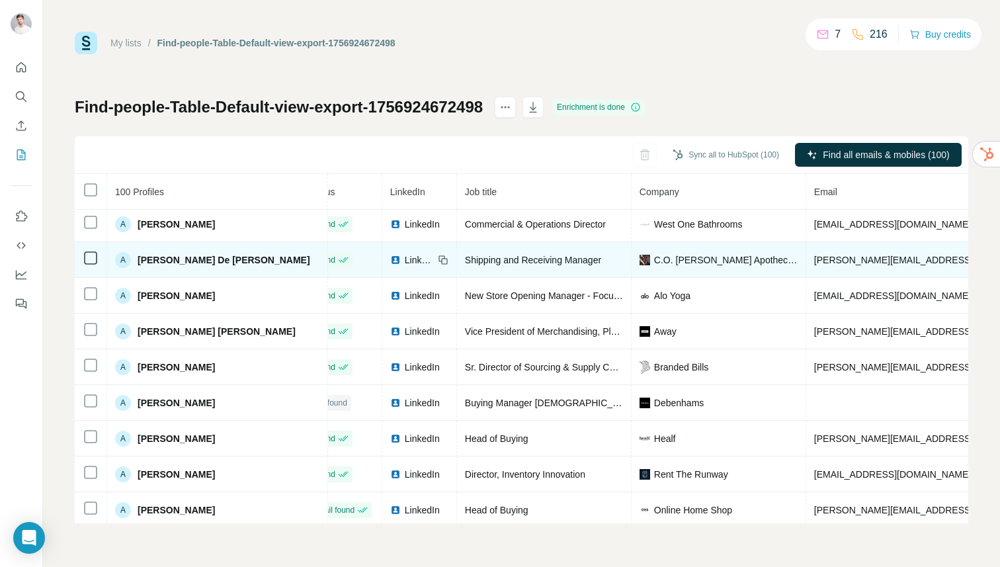
scroll to position [75, 28]
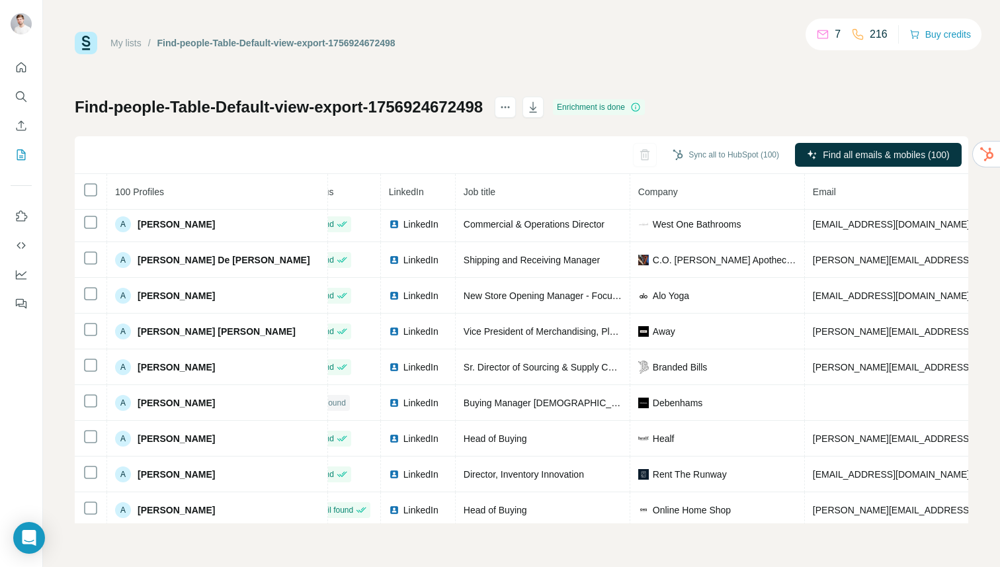
drag, startPoint x: 421, startPoint y: 182, endPoint x: 513, endPoint y: 182, distance: 91.9
click at [513, 182] on th "Job title" at bounding box center [543, 192] width 175 height 36
click at [540, 108] on icon "button" at bounding box center [532, 107] width 13 height 13
